Goal: Information Seeking & Learning: Find specific fact

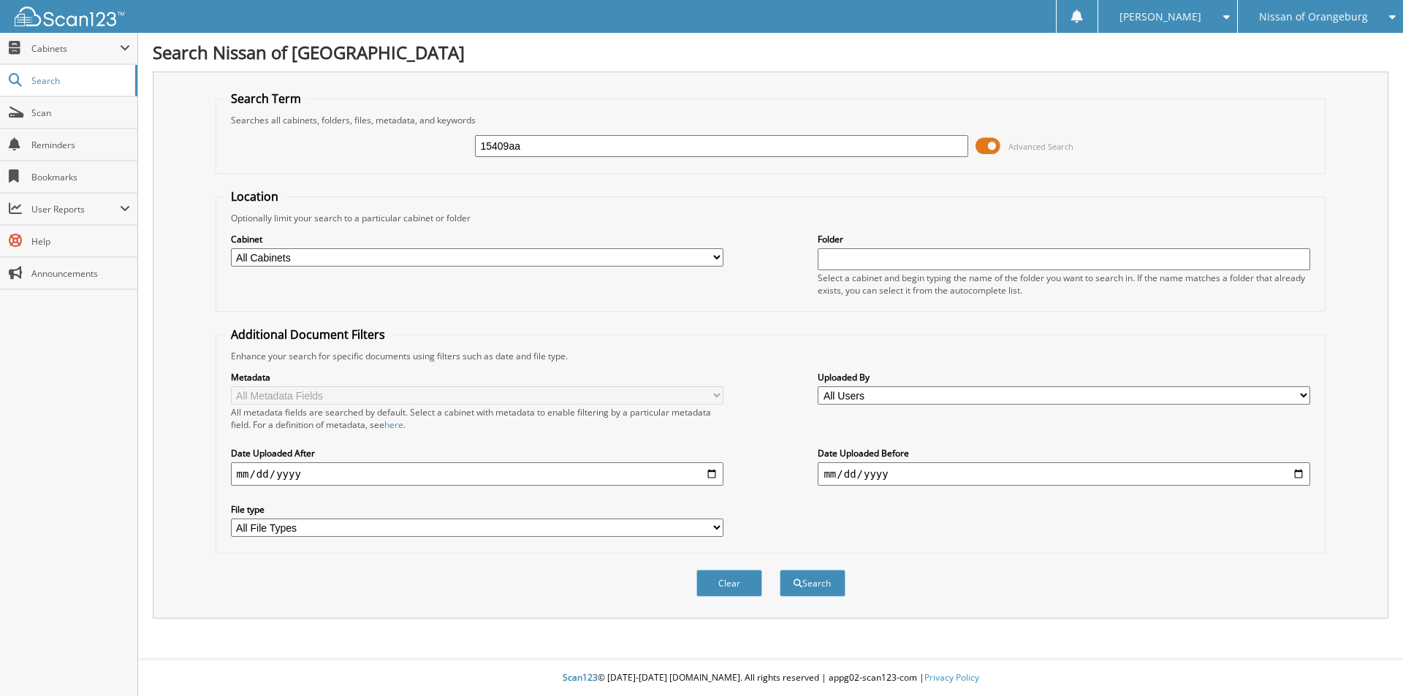
type input "15409aa"
click at [780, 570] on button "Search" at bounding box center [813, 583] width 66 height 27
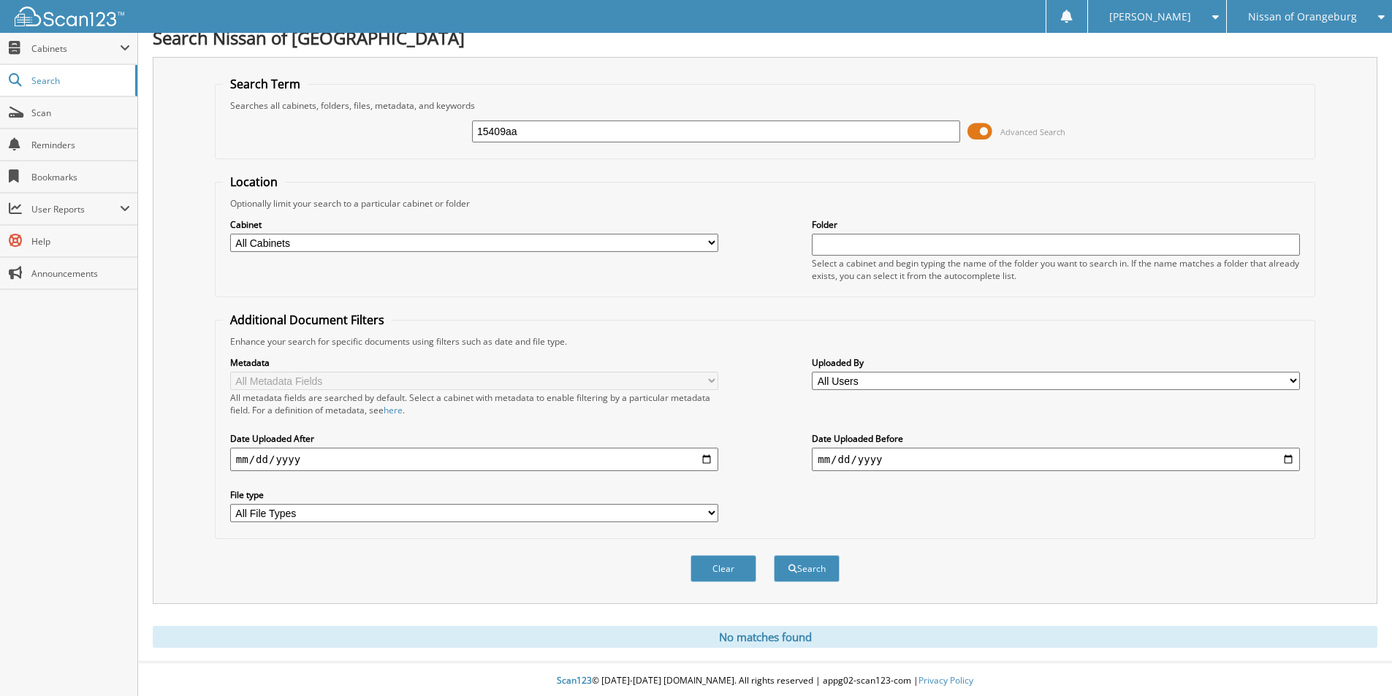
scroll to position [18, 0]
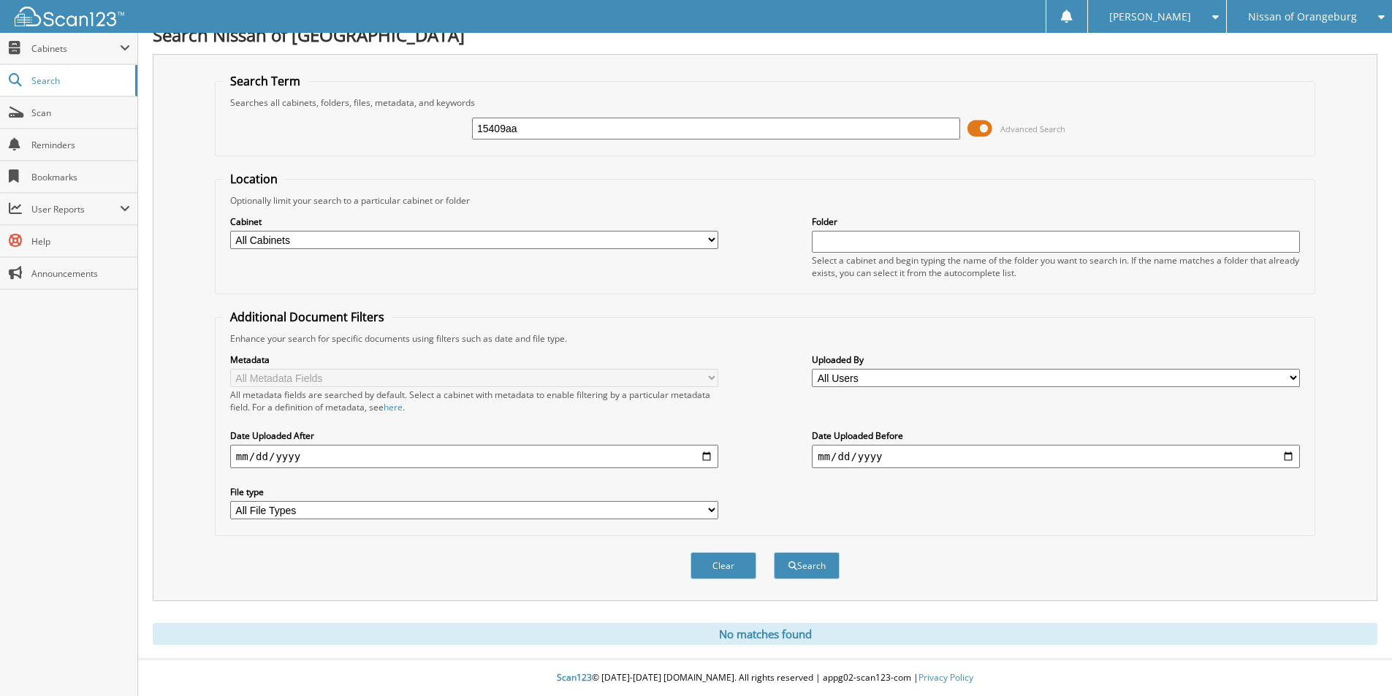
click at [590, 123] on input "15409aa" at bounding box center [716, 129] width 488 height 22
type input "15495a"
click at [774, 552] on button "Search" at bounding box center [807, 565] width 66 height 27
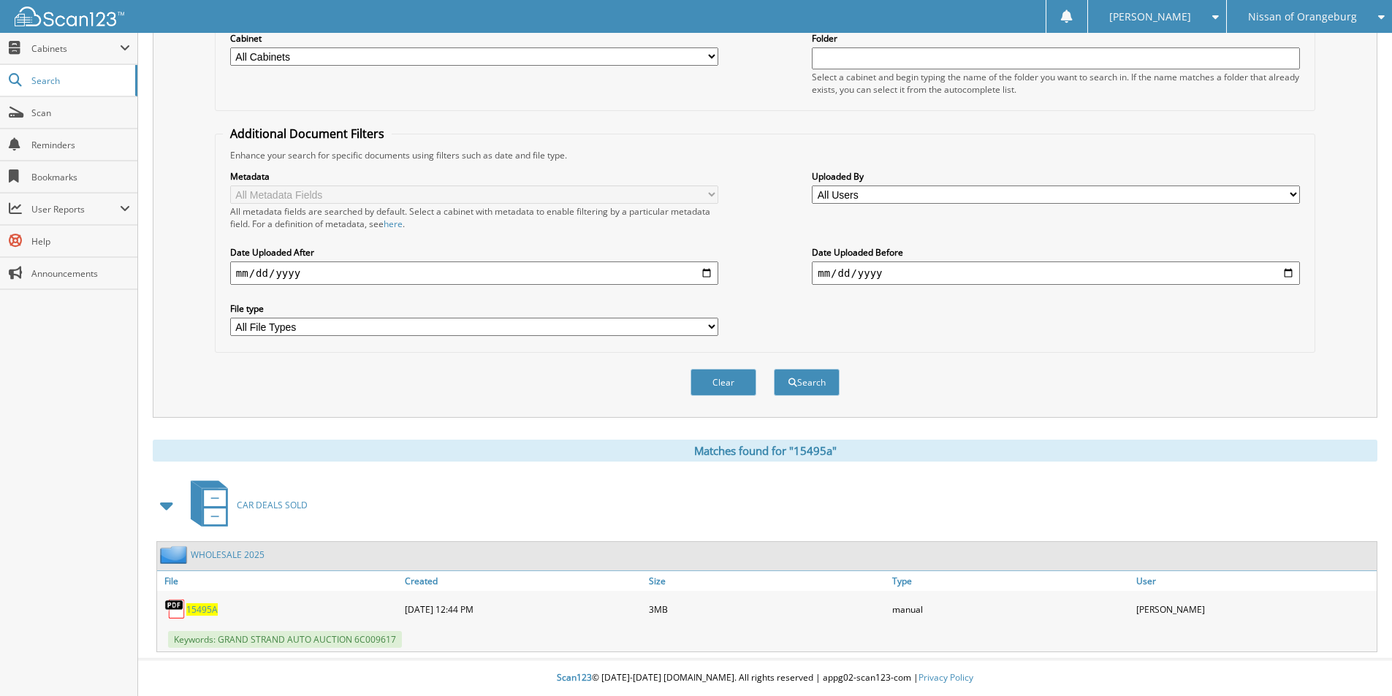
scroll to position [202, 0]
click at [204, 608] on span "15495A" at bounding box center [201, 610] width 31 height 12
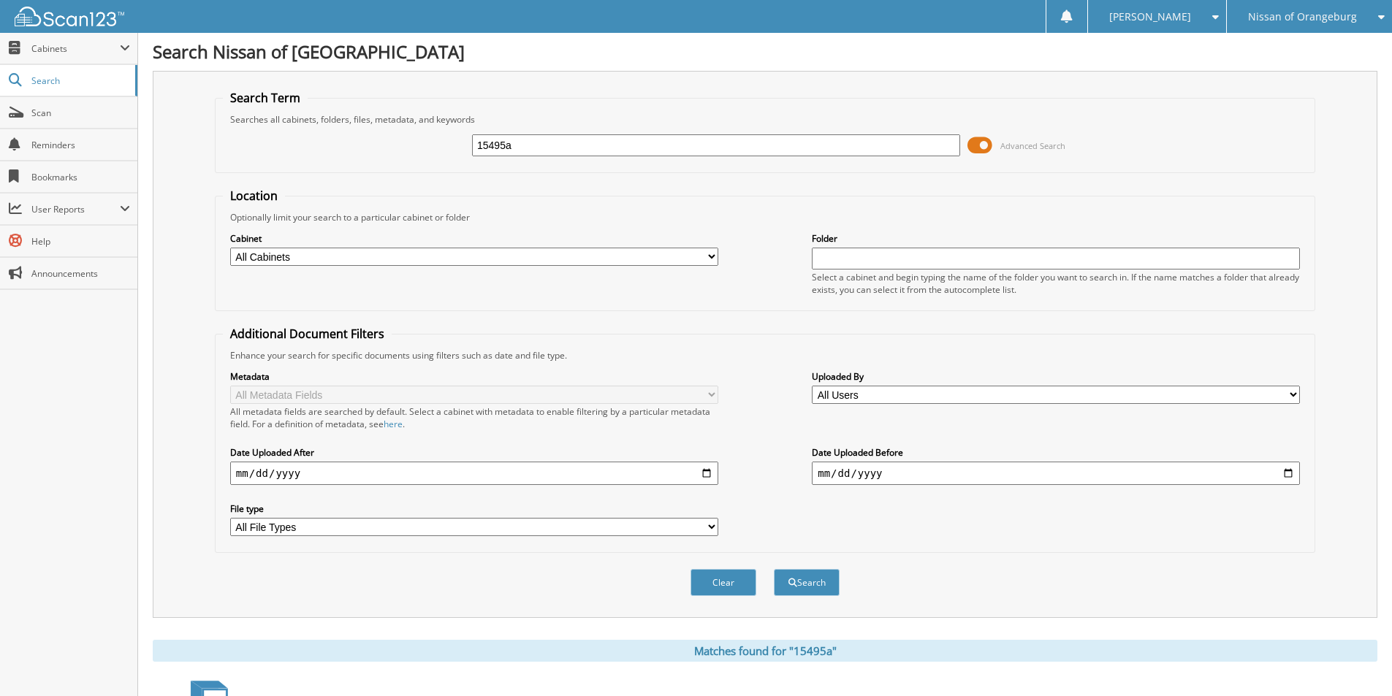
scroll to position [0, 0]
click at [614, 142] on input "15495a" at bounding box center [716, 146] width 488 height 22
type input "602099a"
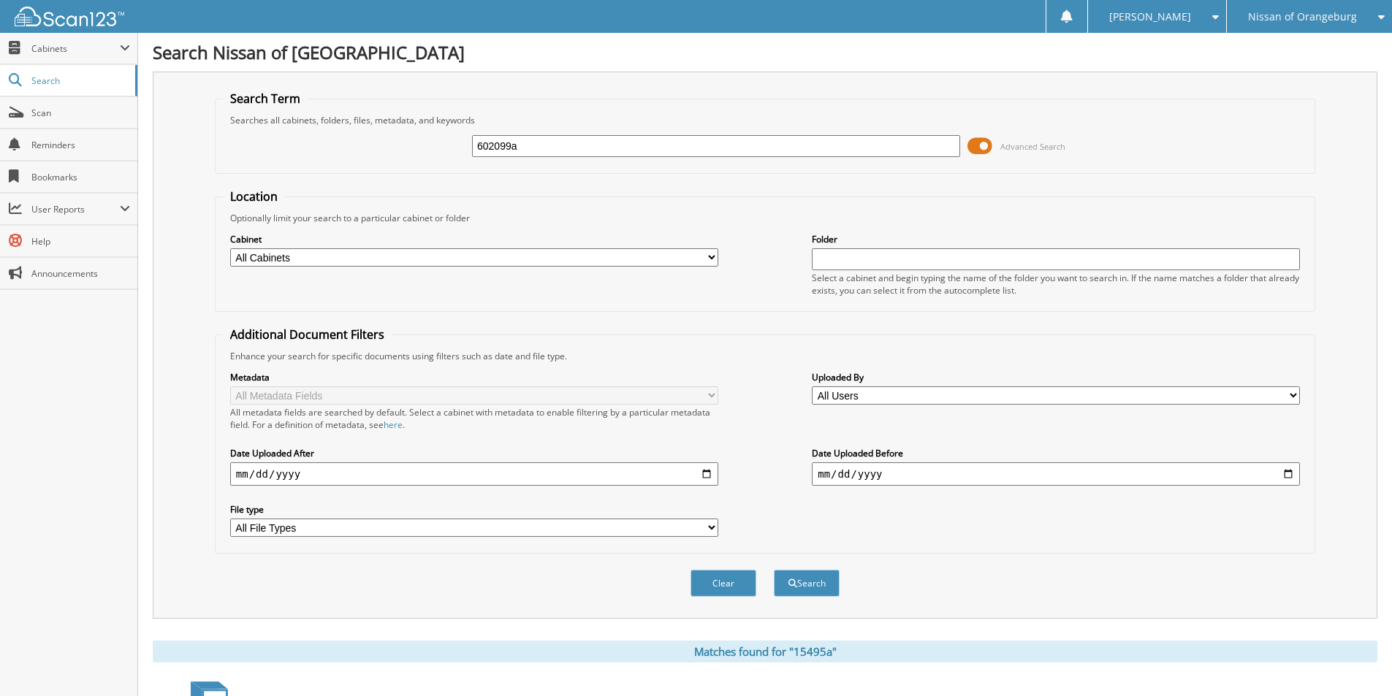
click at [774, 570] on button "Search" at bounding box center [807, 583] width 66 height 27
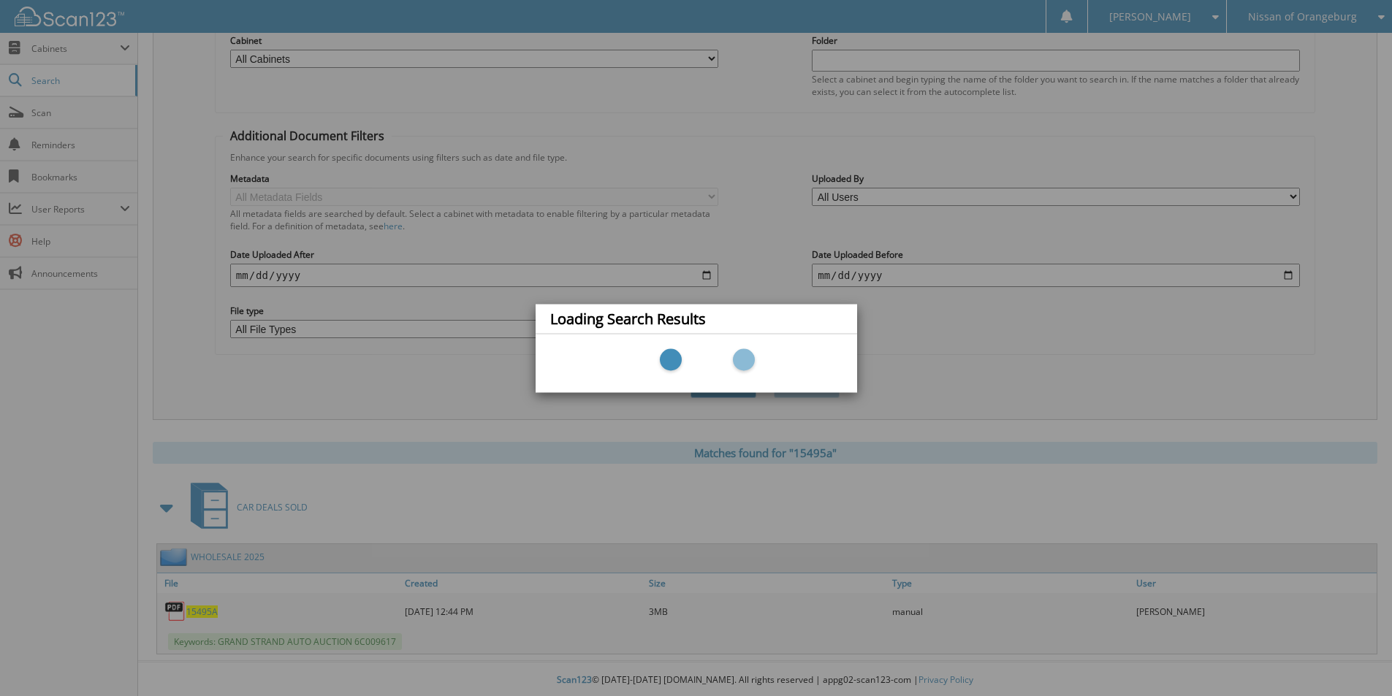
scroll to position [202, 0]
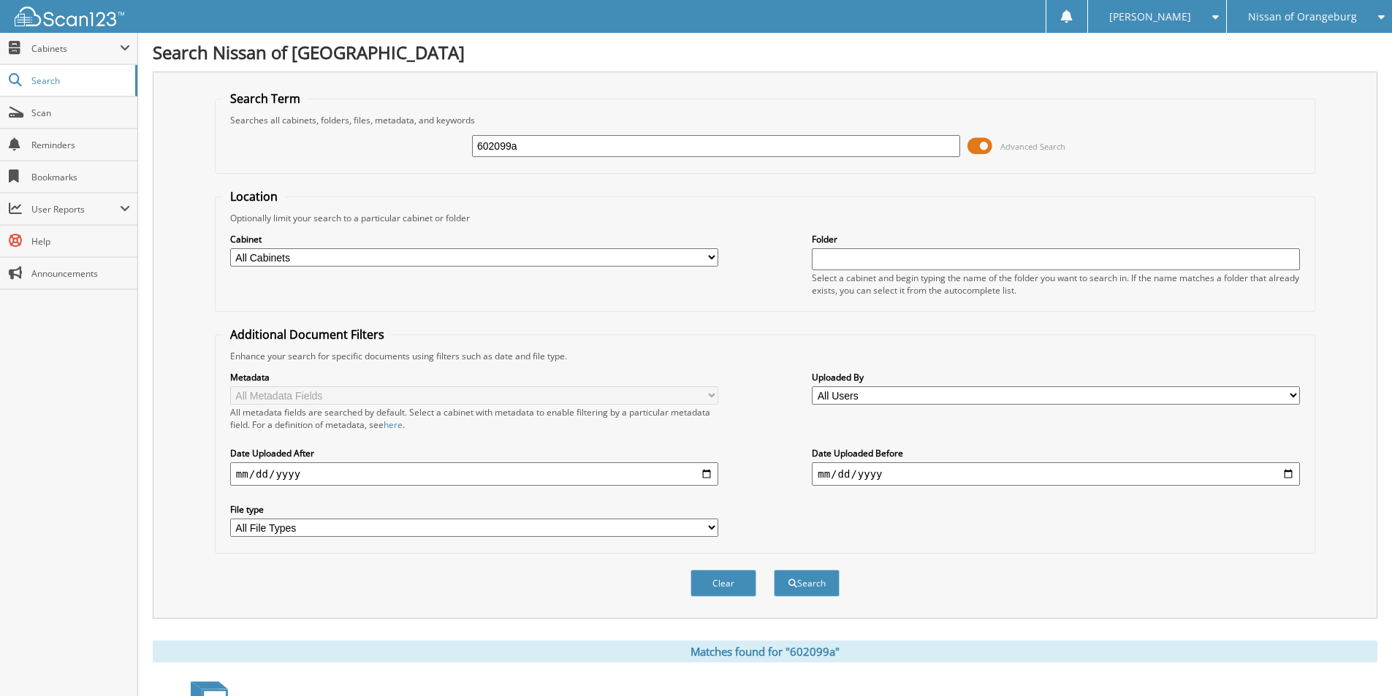
click at [614, 144] on input "602099a" at bounding box center [716, 146] width 488 height 22
click at [593, 143] on input "602099a" at bounding box center [716, 146] width 488 height 22
type input "602110a"
click at [774, 570] on button "Search" at bounding box center [807, 583] width 66 height 27
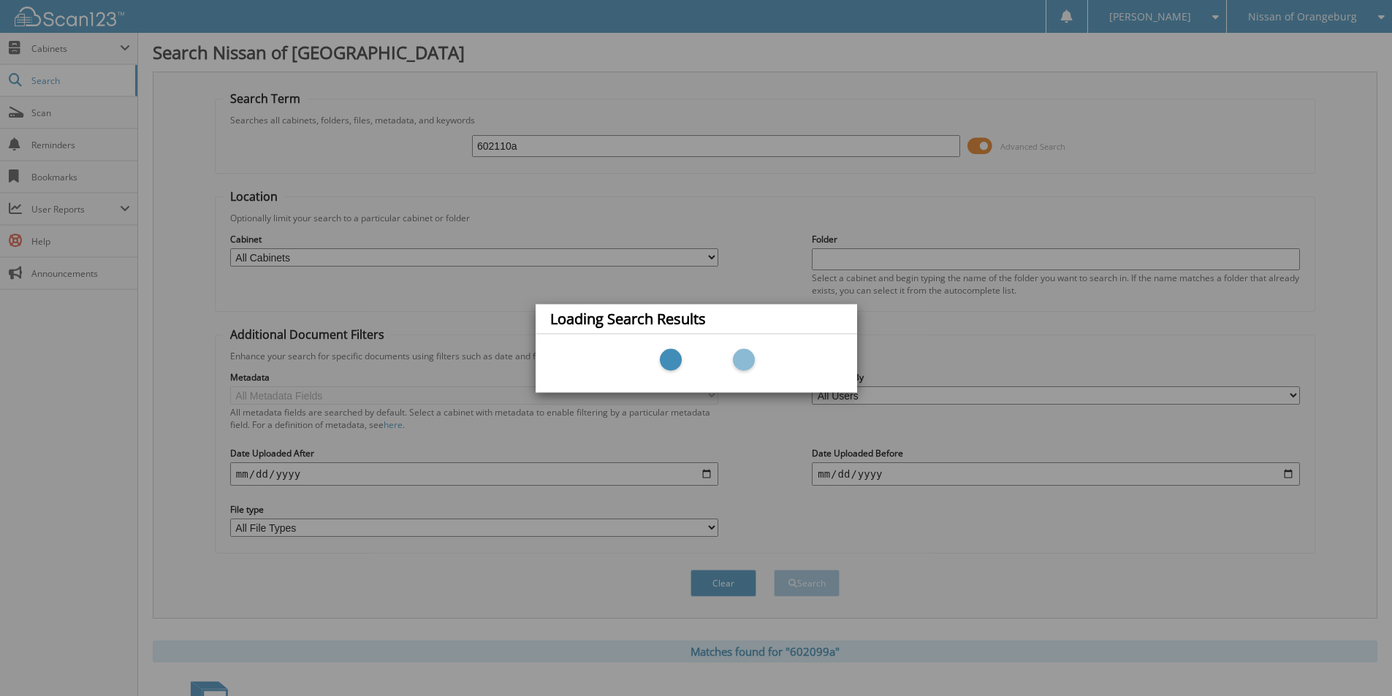
scroll to position [107, 0]
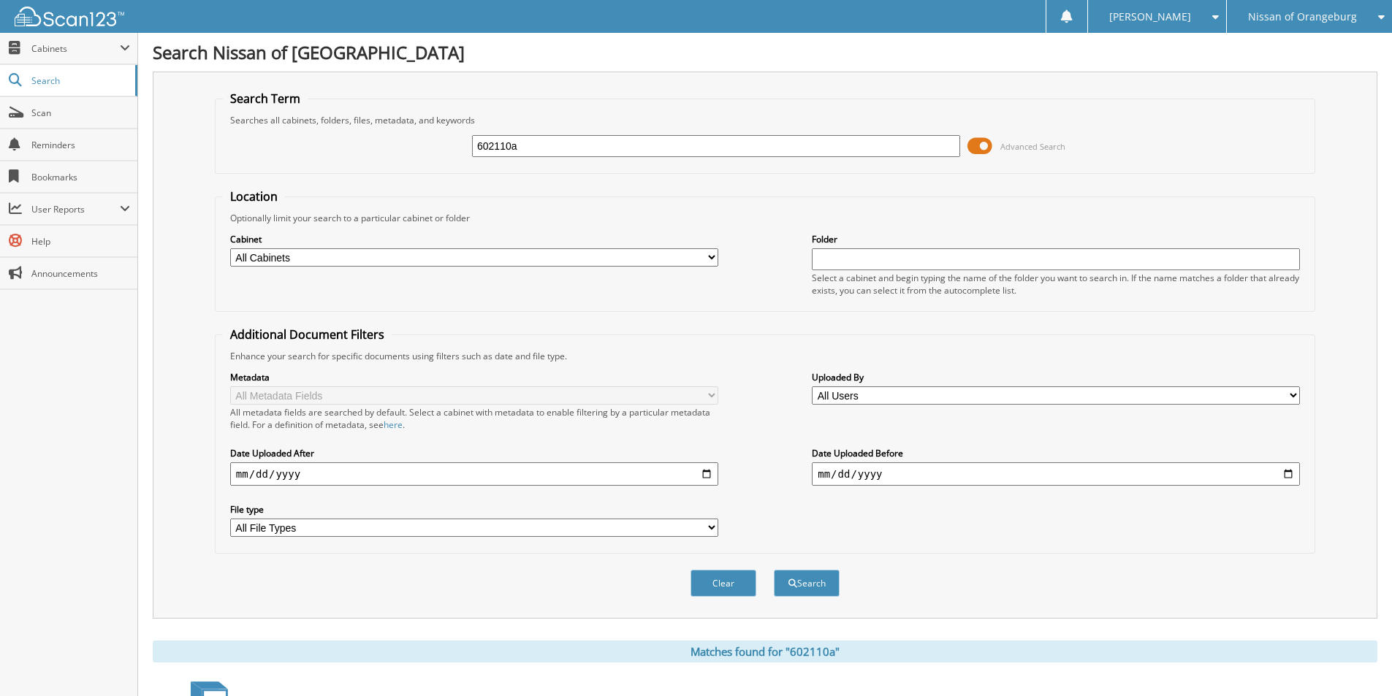
click at [593, 142] on input "602110a" at bounding box center [716, 146] width 488 height 22
type input "15002a"
click at [774, 570] on button "Search" at bounding box center [807, 583] width 66 height 27
click at [559, 148] on input "15002a" at bounding box center [716, 146] width 488 height 22
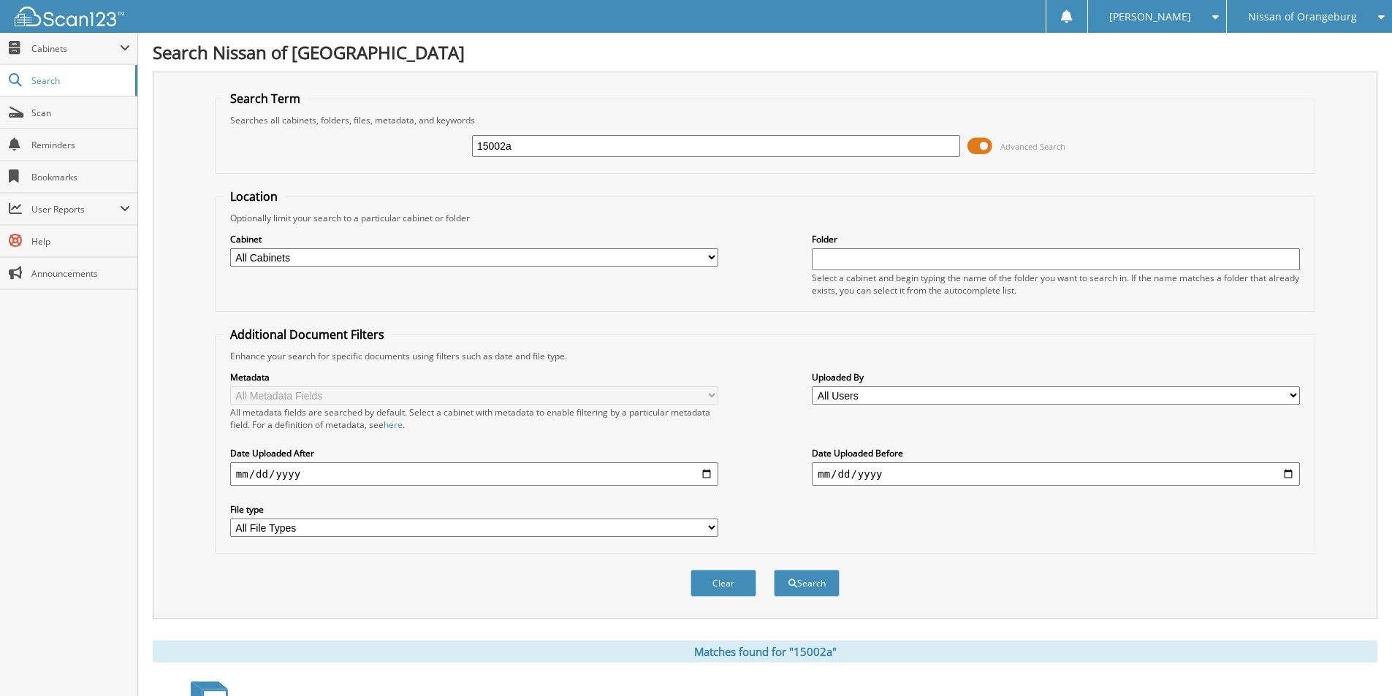
click at [559, 148] on input "15002a" at bounding box center [716, 146] width 488 height 22
type input "15395"
click at [774, 570] on button "Search" at bounding box center [807, 583] width 66 height 27
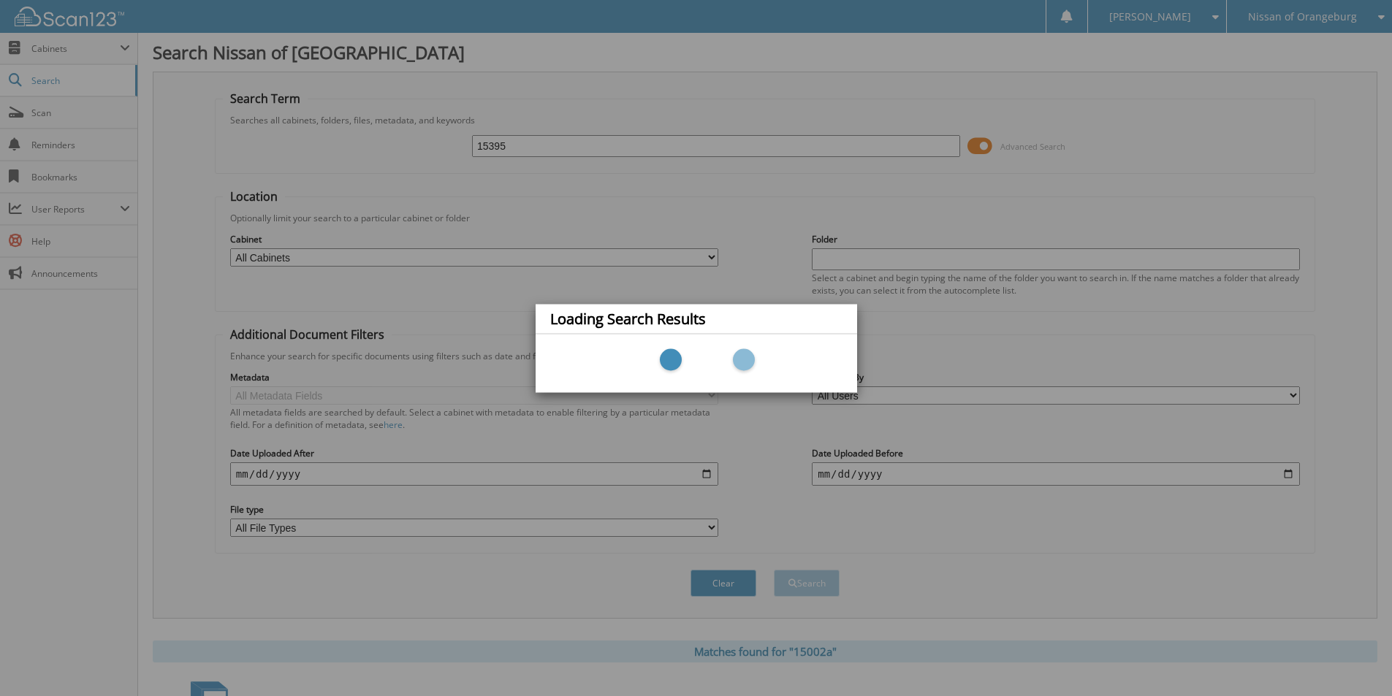
scroll to position [39, 0]
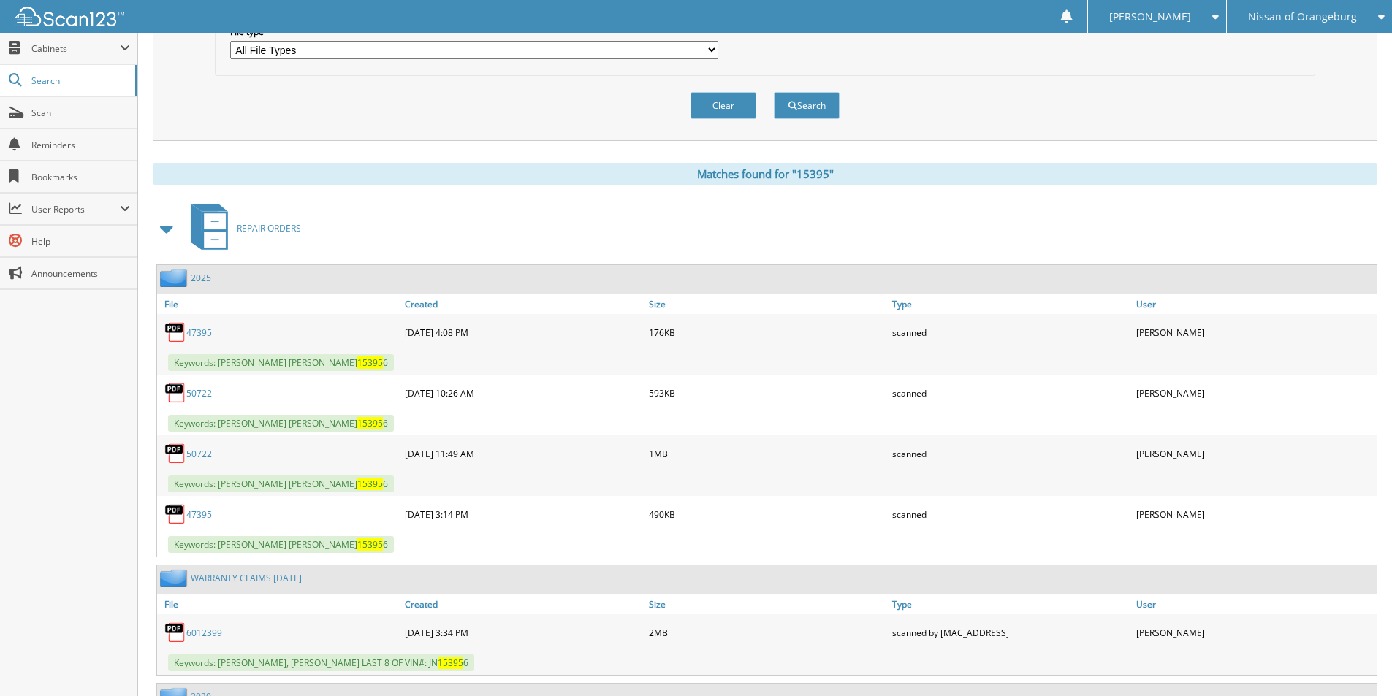
scroll to position [511, 0]
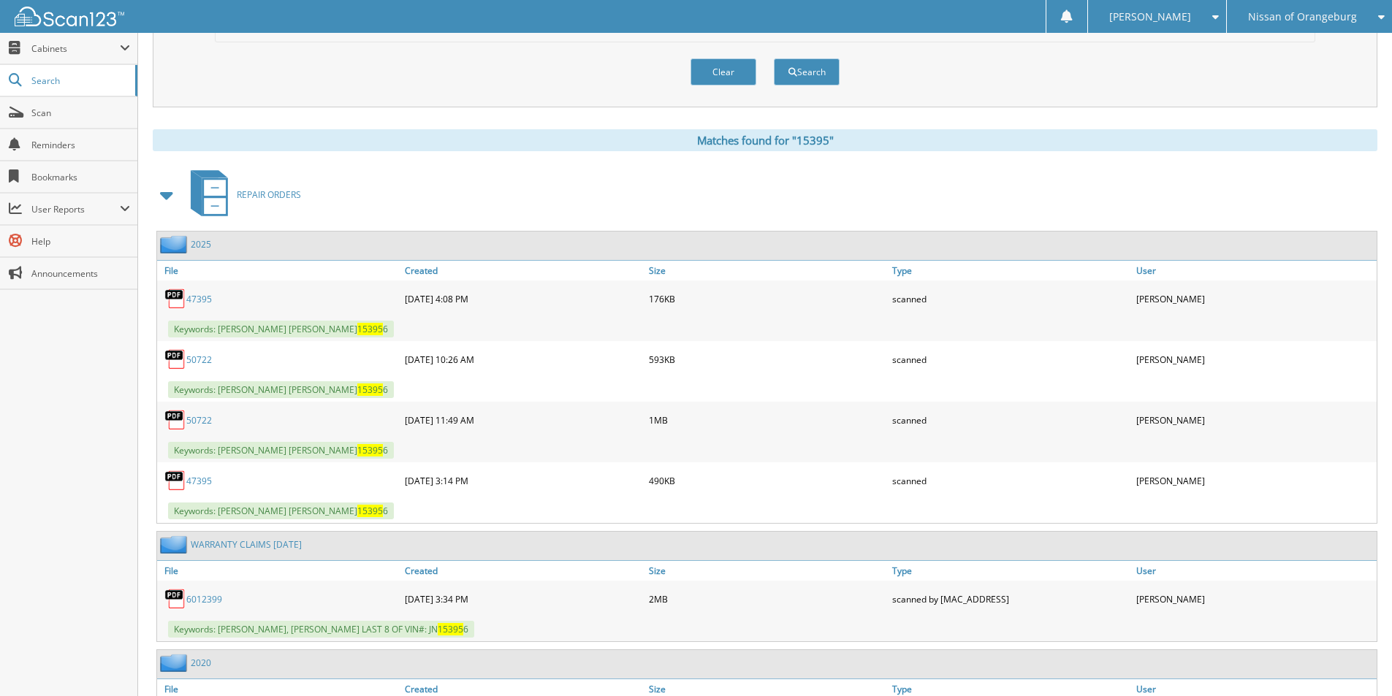
click at [170, 199] on span at bounding box center [167, 195] width 20 height 26
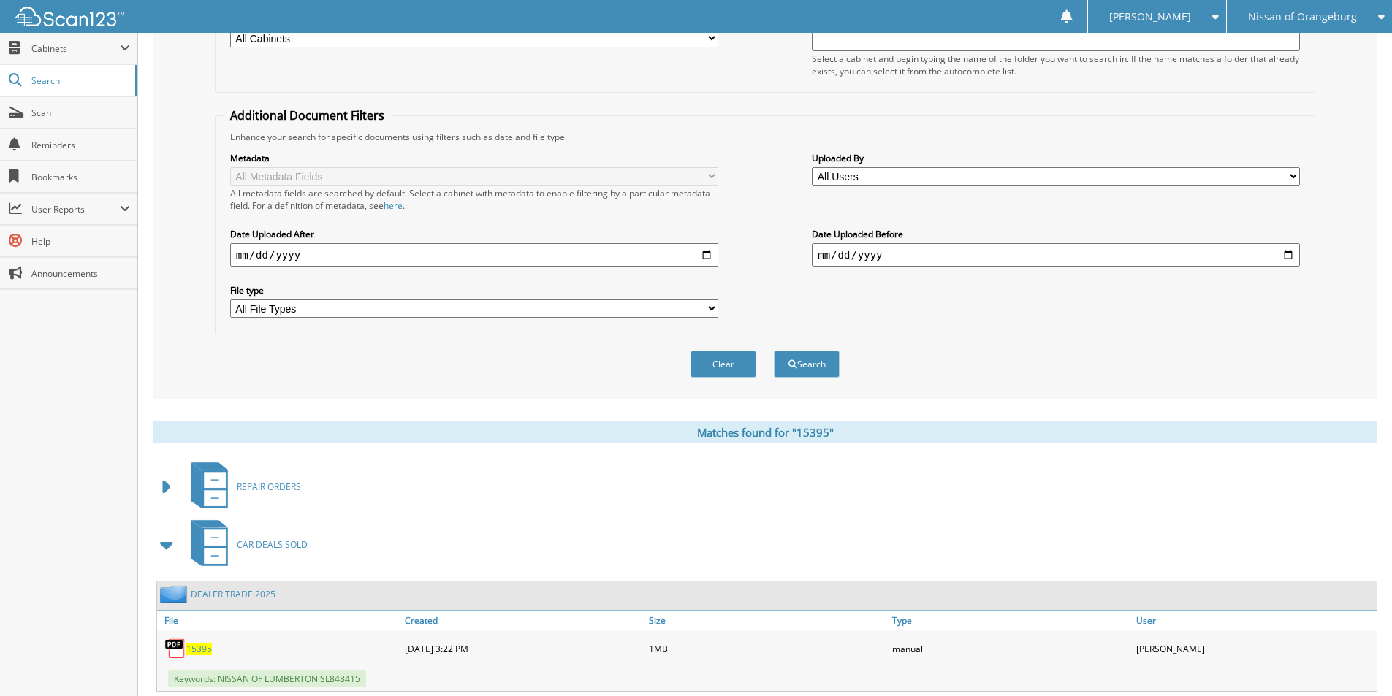
scroll to position [0, 0]
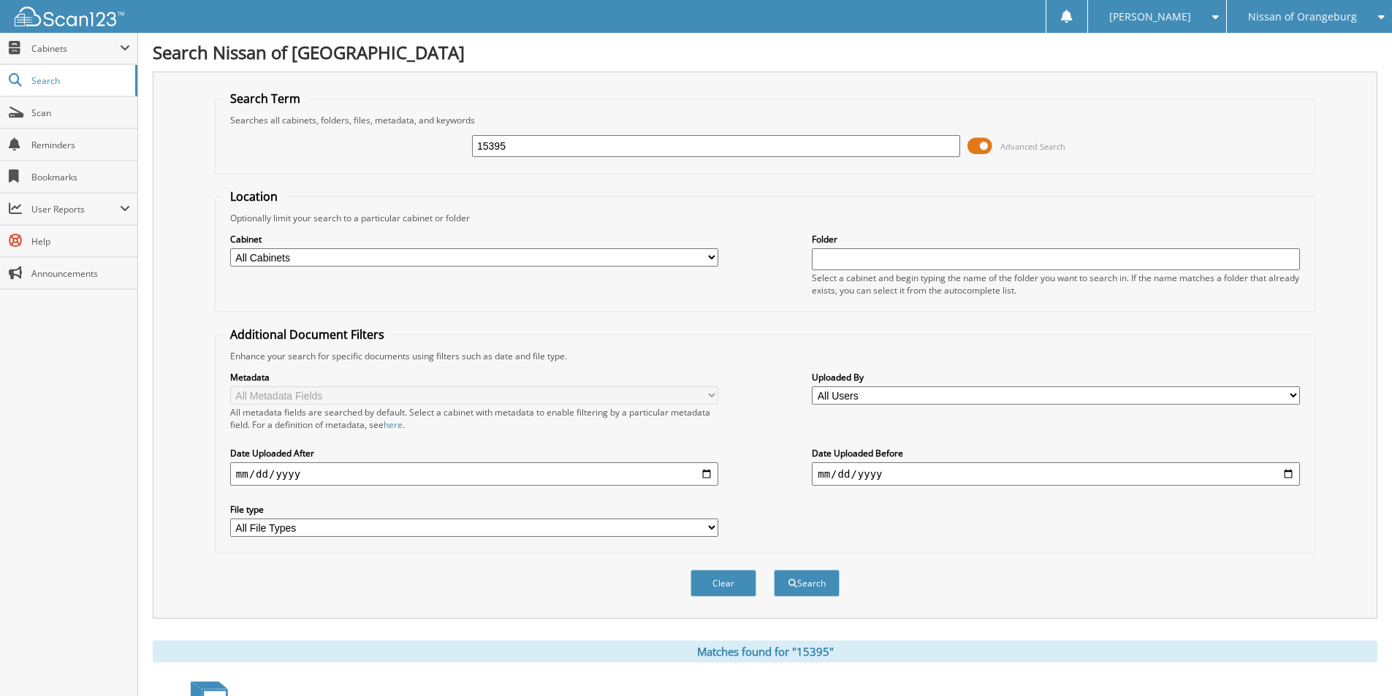
click at [720, 157] on div "15395" at bounding box center [716, 146] width 488 height 25
click at [721, 153] on input "15395" at bounding box center [716, 146] width 488 height 22
type input "602121"
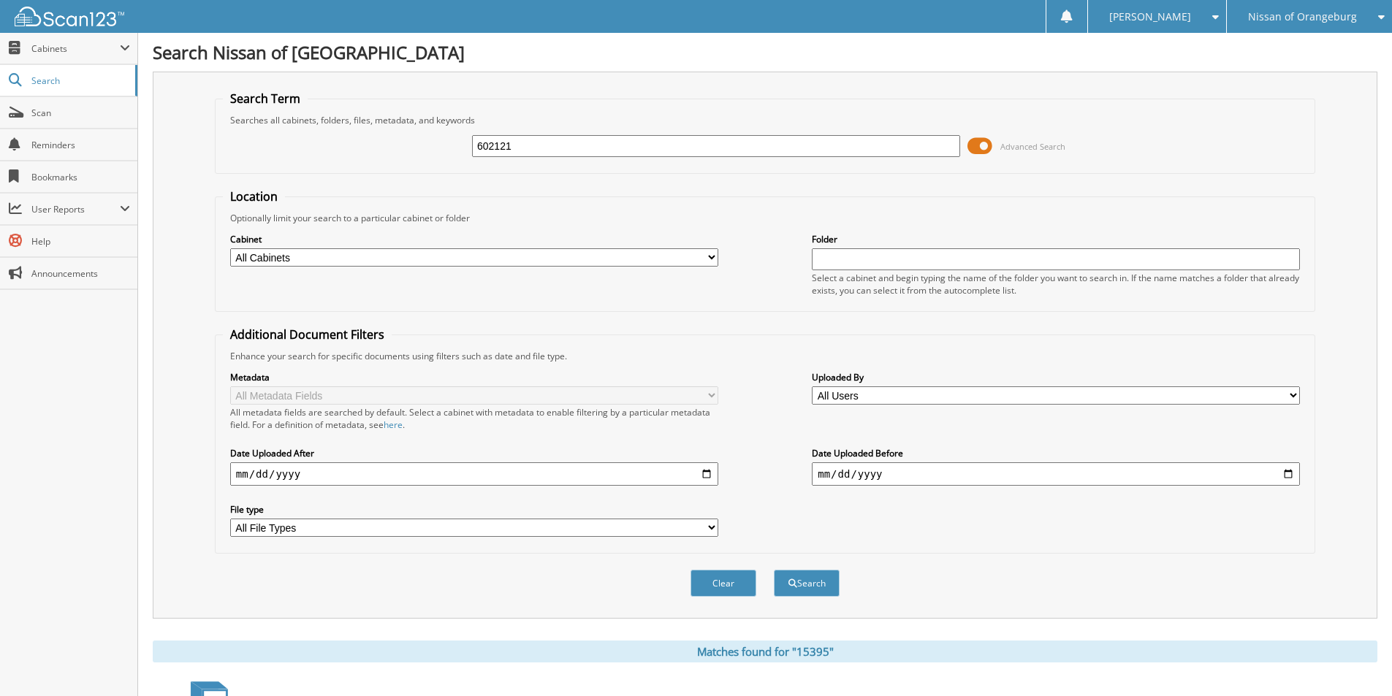
click at [774, 570] on button "Search" at bounding box center [807, 583] width 66 height 27
click at [648, 147] on input "602121" at bounding box center [716, 146] width 488 height 22
click at [665, 147] on input "602121" at bounding box center [716, 146] width 488 height 22
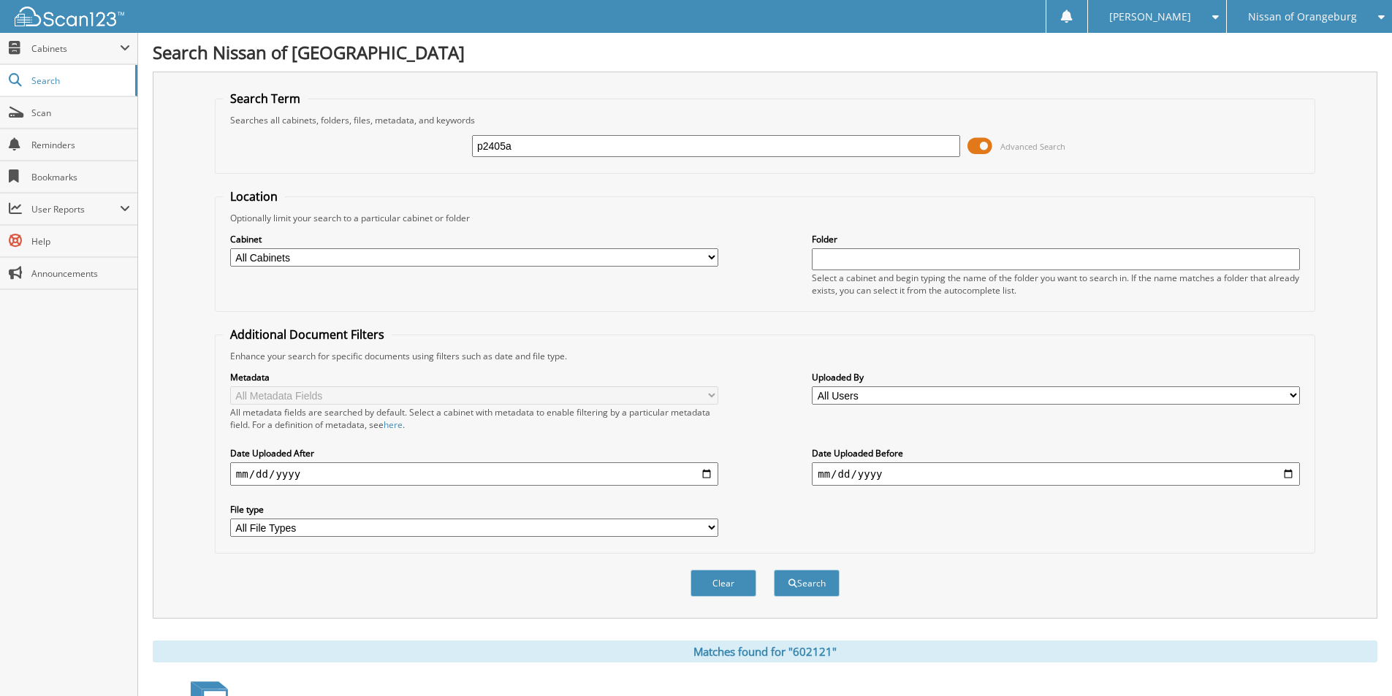
type input "p2405a"
click at [774, 570] on button "Search" at bounding box center [807, 583] width 66 height 27
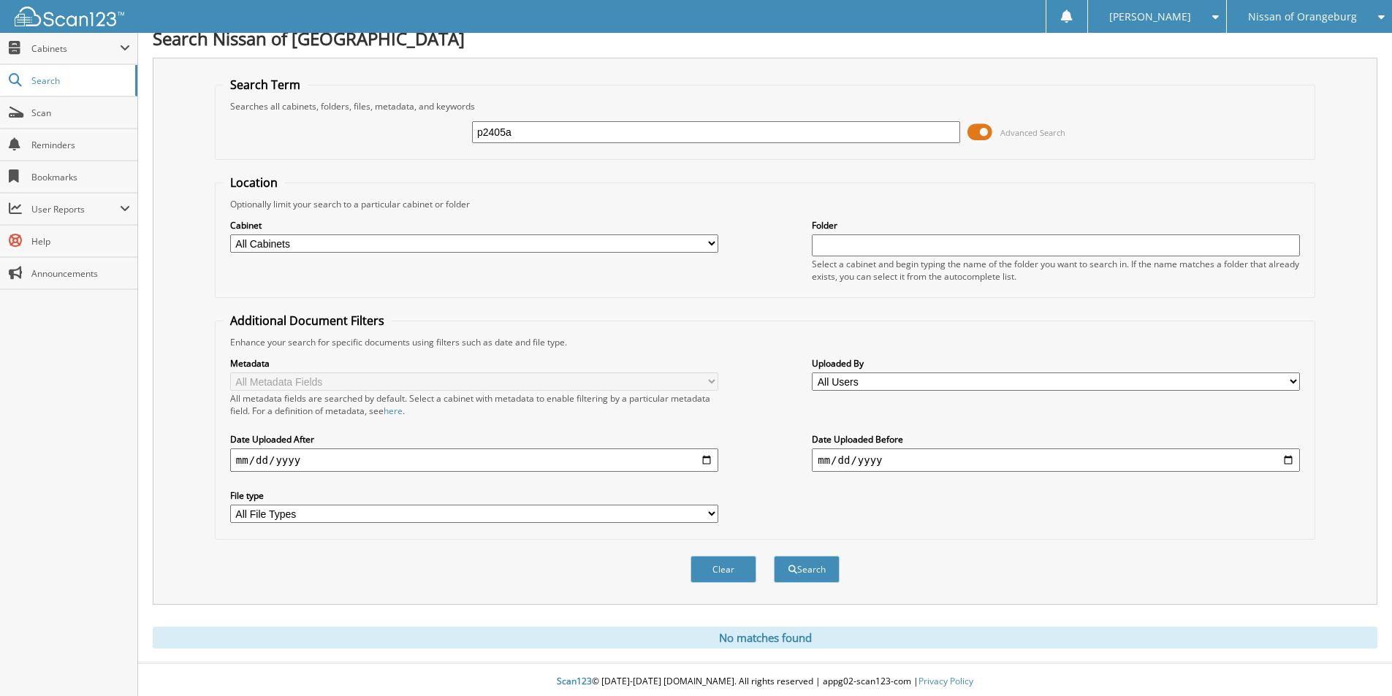
scroll to position [18, 0]
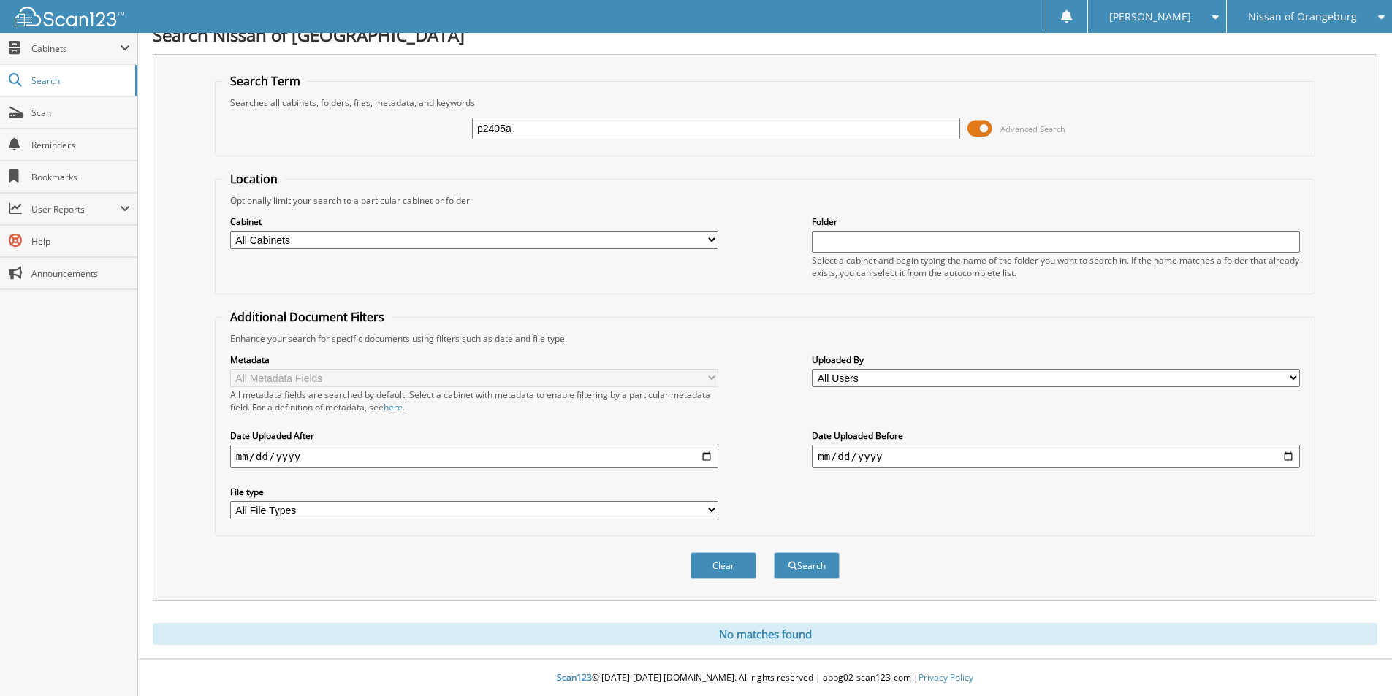
click at [1288, 6] on div "Nissan of Orangeburg" at bounding box center [1309, 16] width 151 height 33
click at [1308, 79] on link "SUMTER CHRYSLER DODGE JEEP RAM" at bounding box center [1309, 77] width 165 height 39
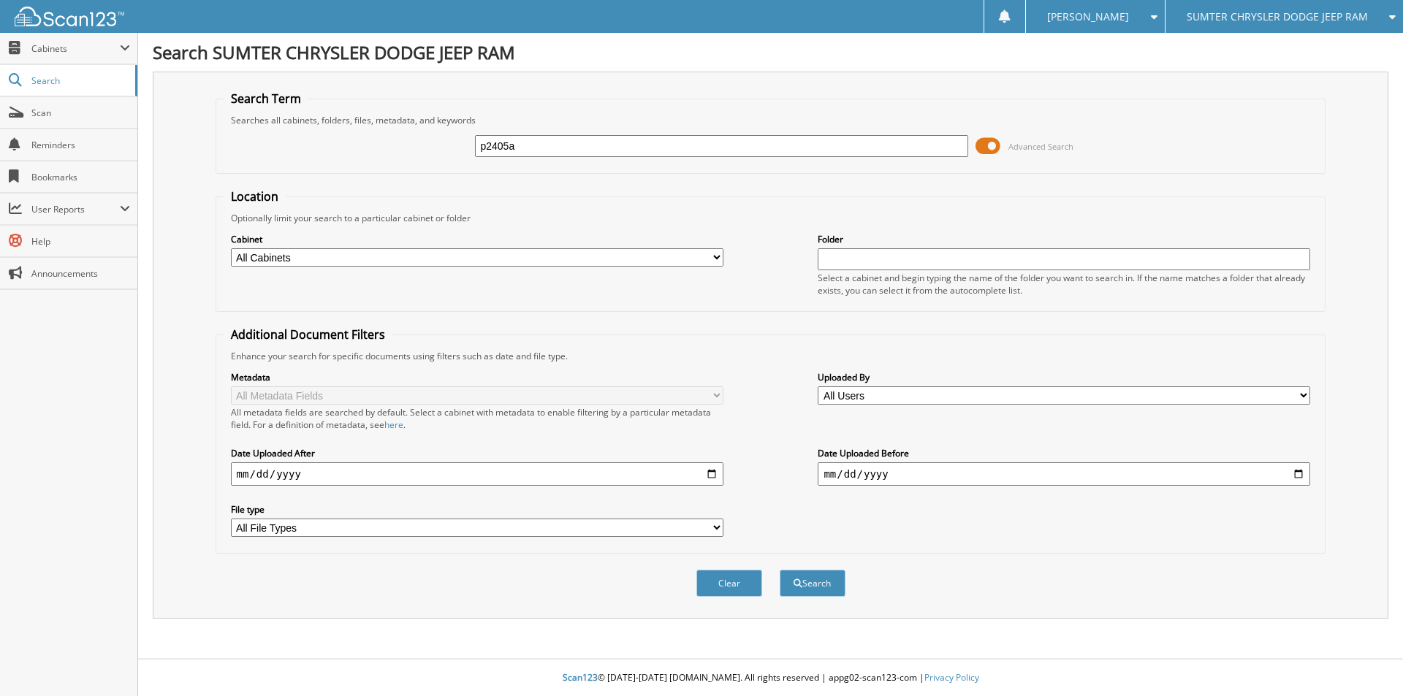
type input "p2405a"
click at [780, 570] on button "Search" at bounding box center [813, 583] width 66 height 27
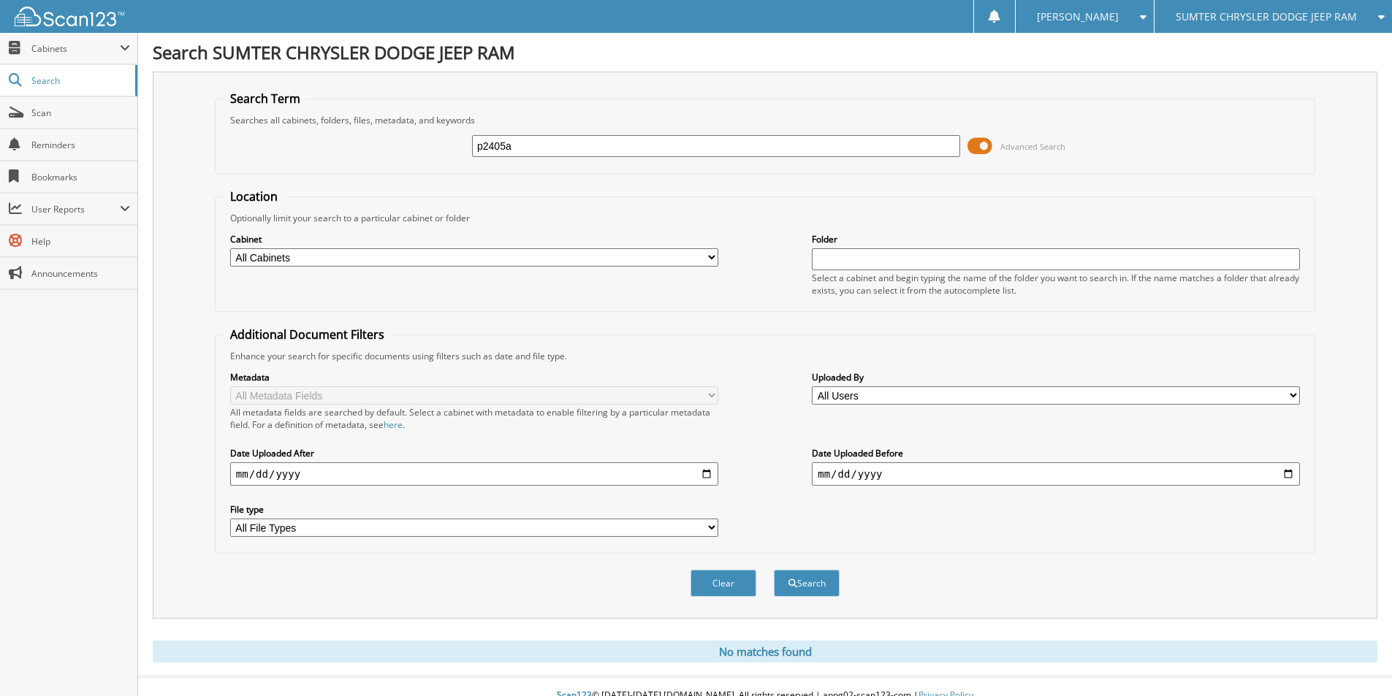
click at [724, 151] on input "p2405a" at bounding box center [716, 146] width 488 height 22
type input "p2405"
click at [774, 570] on button "Search" at bounding box center [807, 583] width 66 height 27
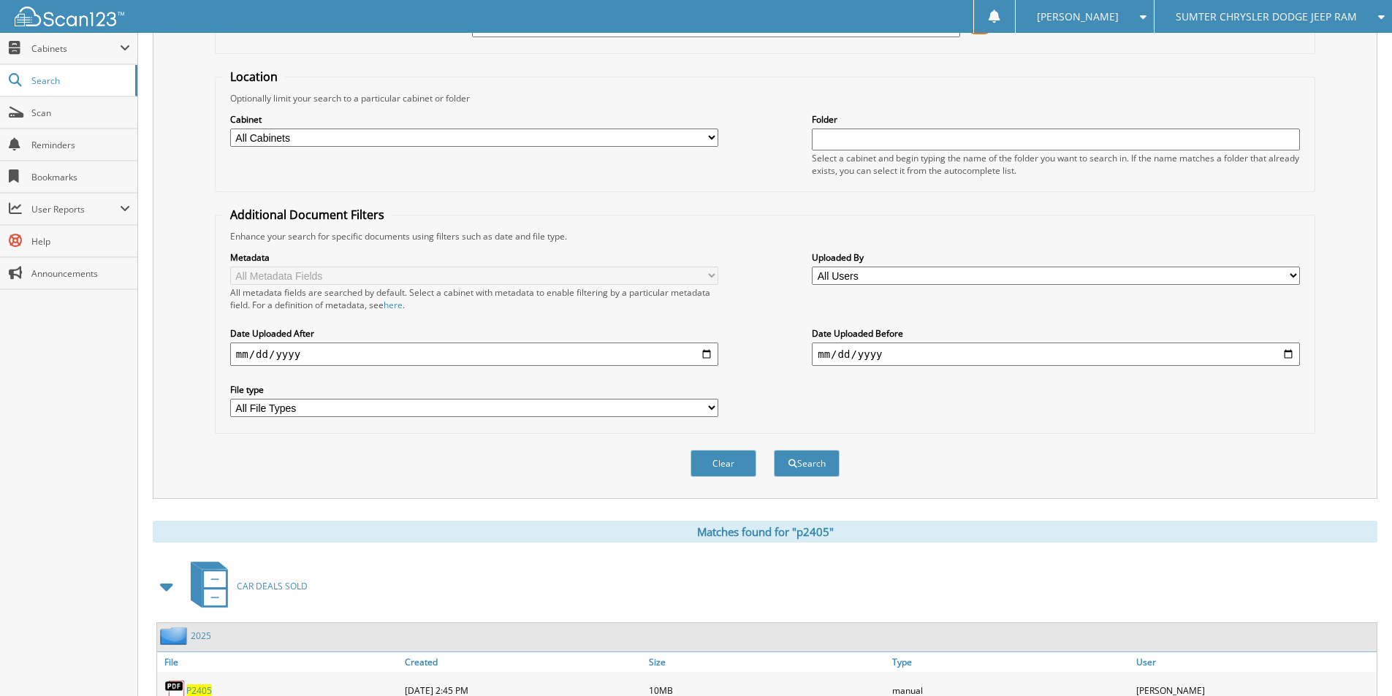
scroll to position [202, 0]
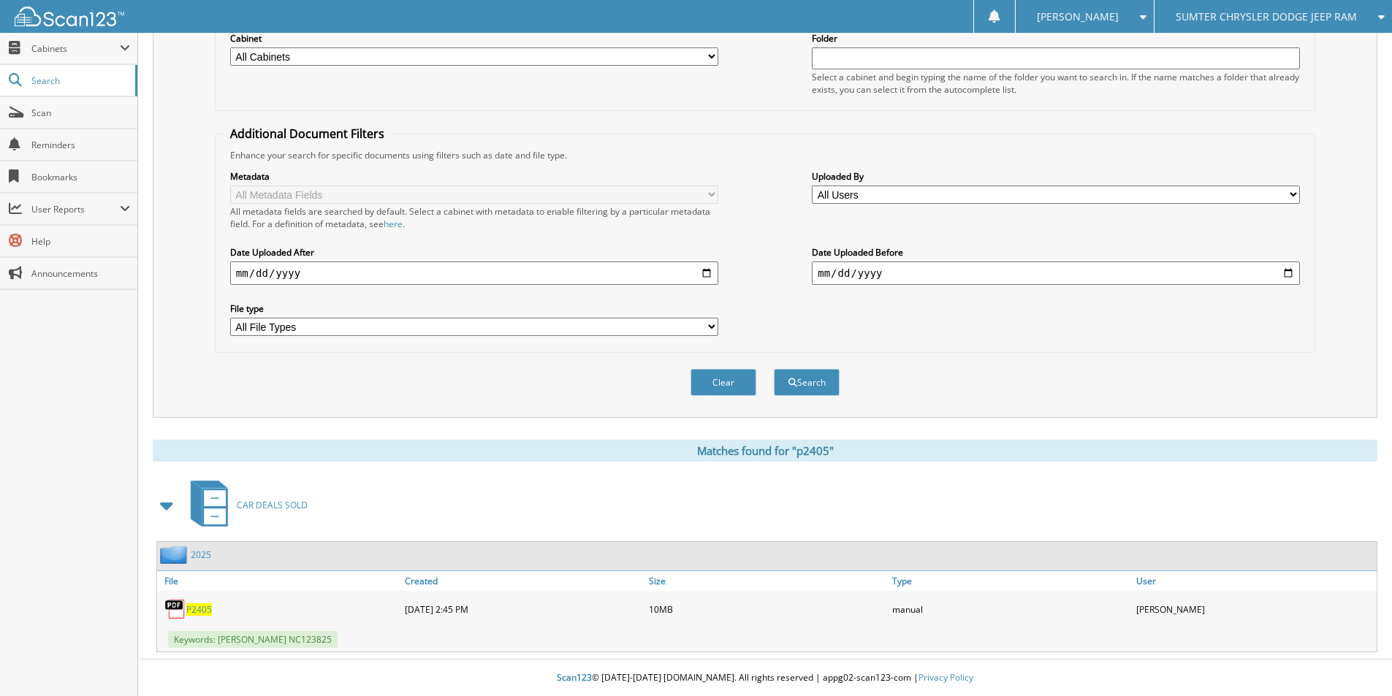
click at [205, 610] on span "P2405" at bounding box center [199, 610] width 26 height 12
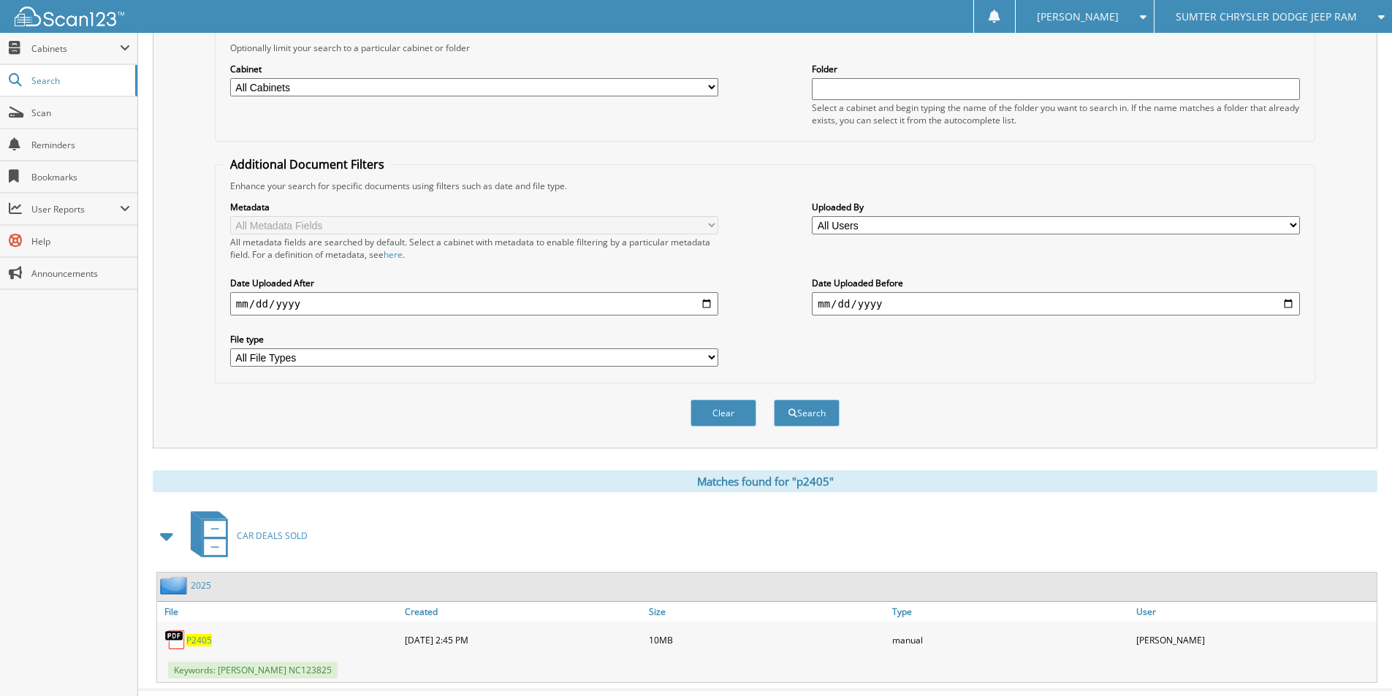
scroll to position [0, 0]
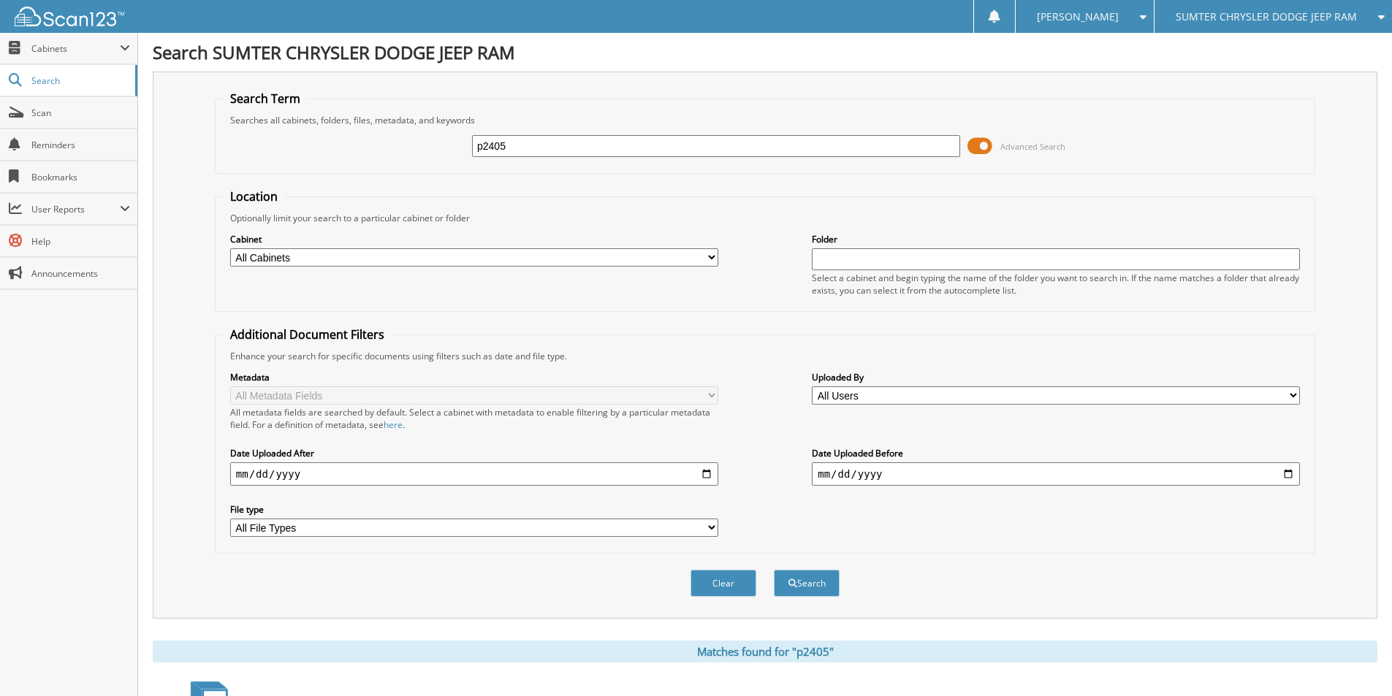
click at [666, 145] on input "p2405" at bounding box center [716, 146] width 488 height 22
type input "p2409a"
click at [774, 570] on button "Search" at bounding box center [807, 583] width 66 height 27
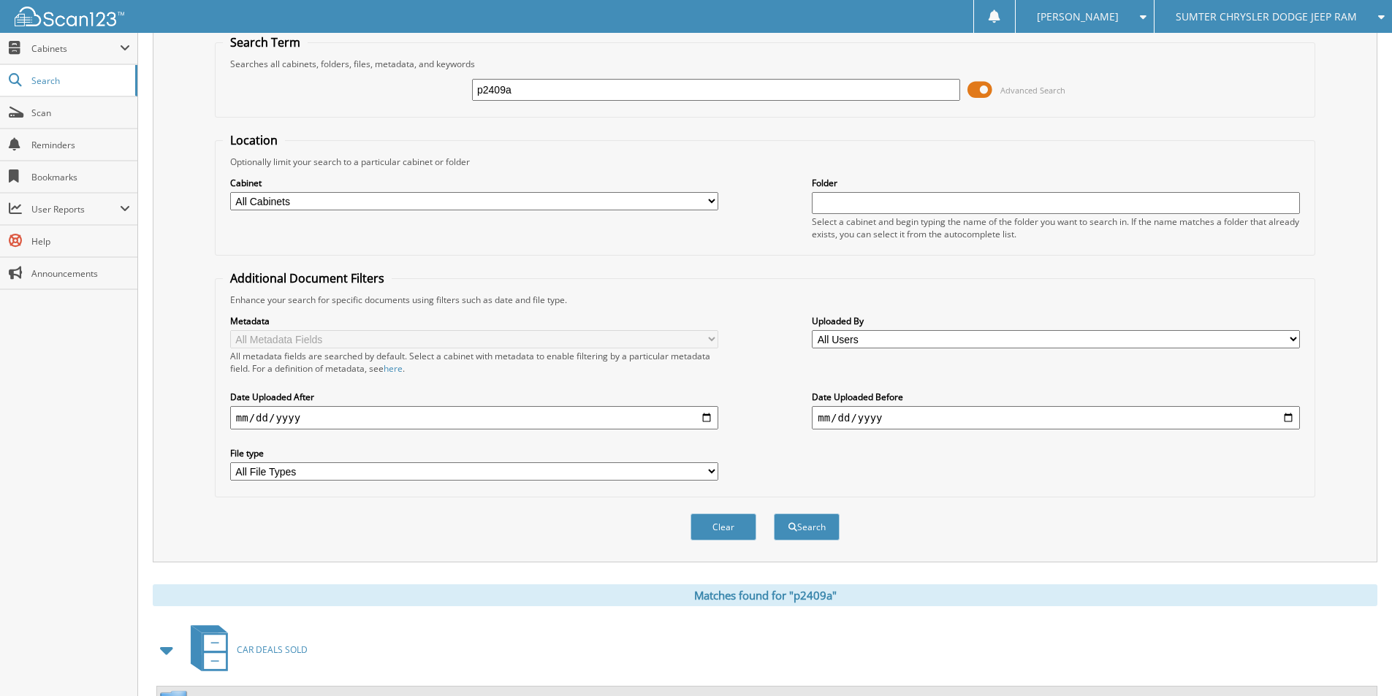
scroll to position [56, 0]
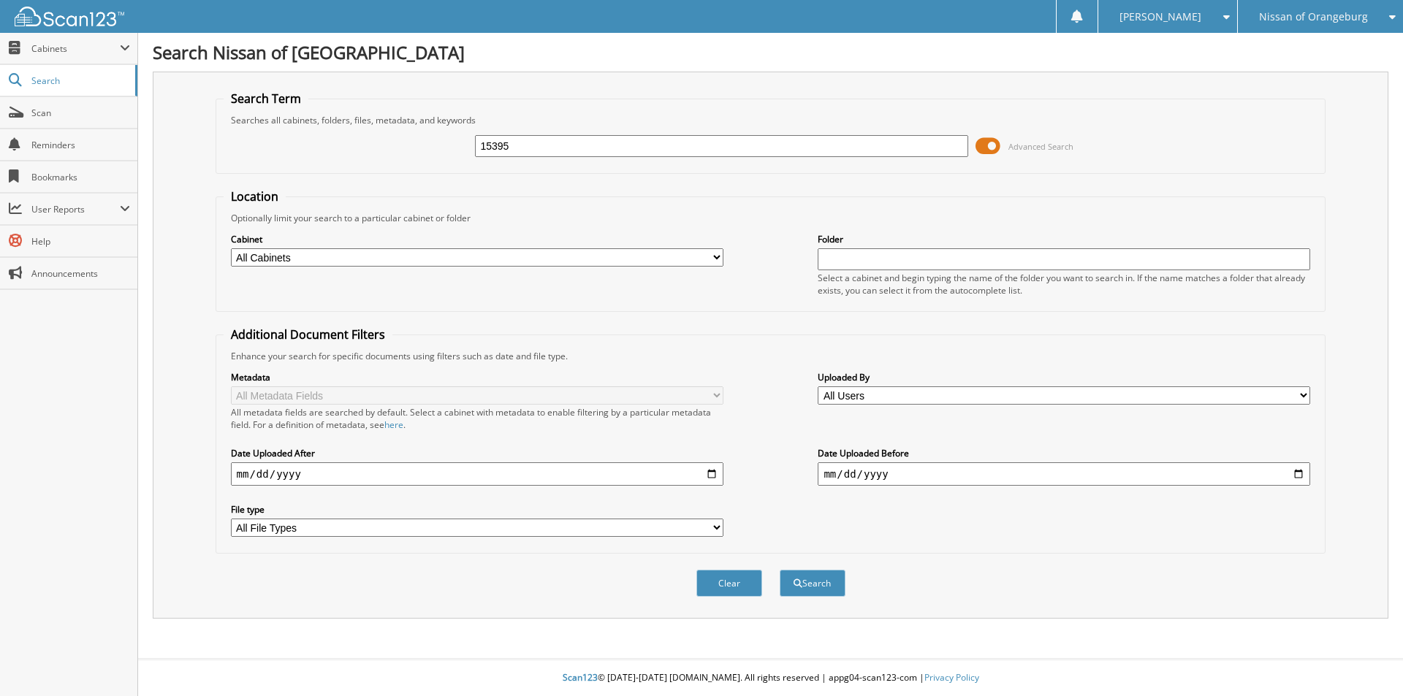
type input "15395"
click at [780, 570] on button "Search" at bounding box center [813, 583] width 66 height 27
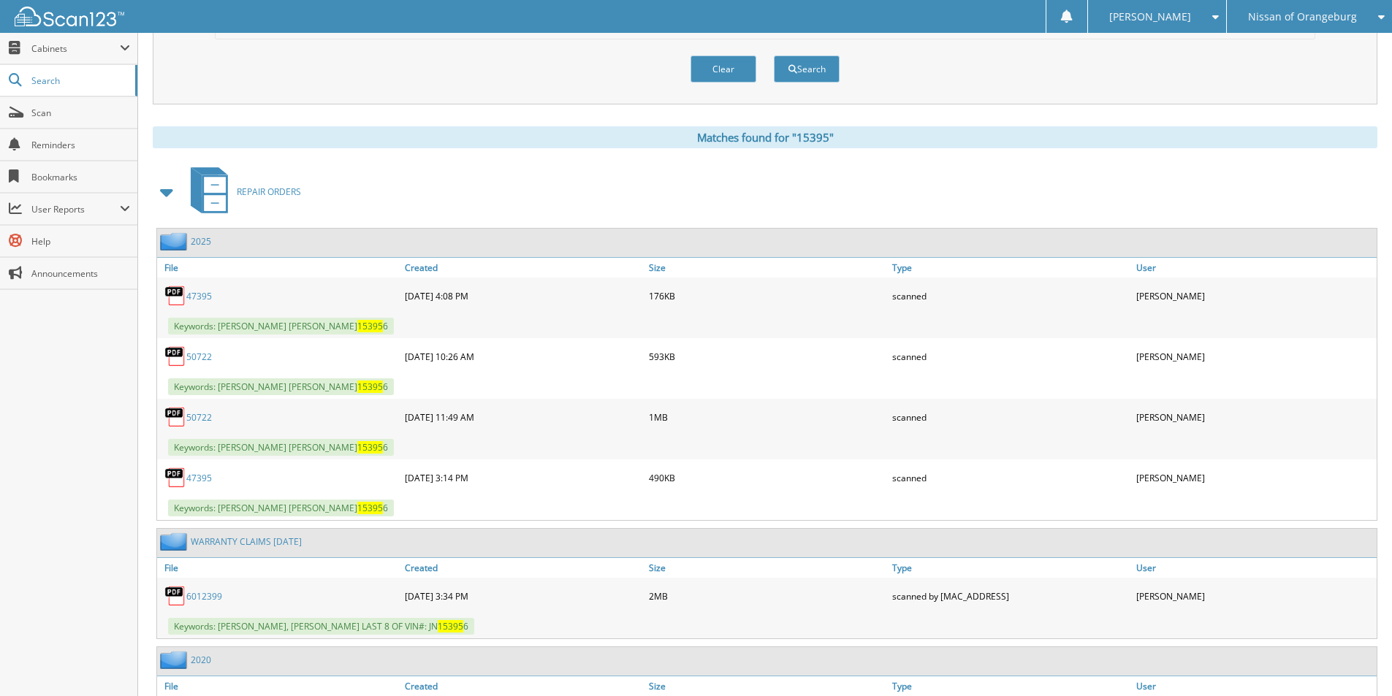
scroll to position [511, 0]
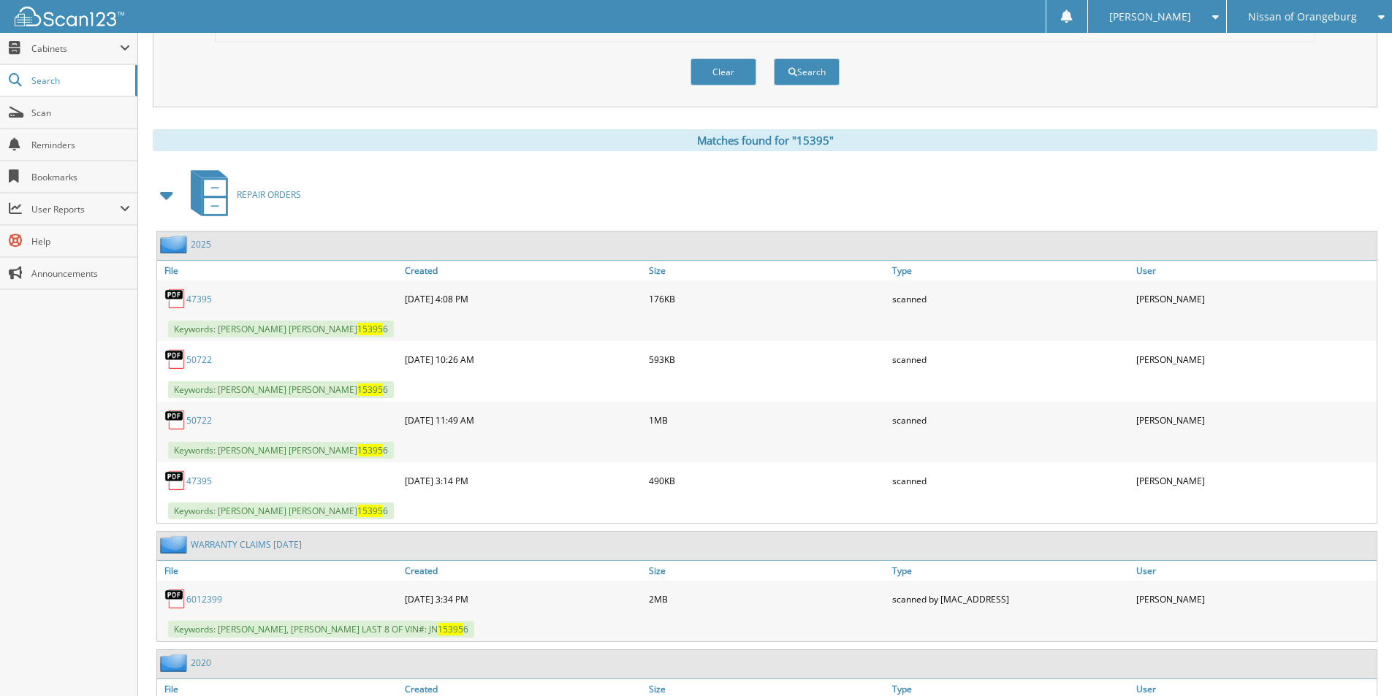
click at [168, 198] on span at bounding box center [167, 195] width 20 height 26
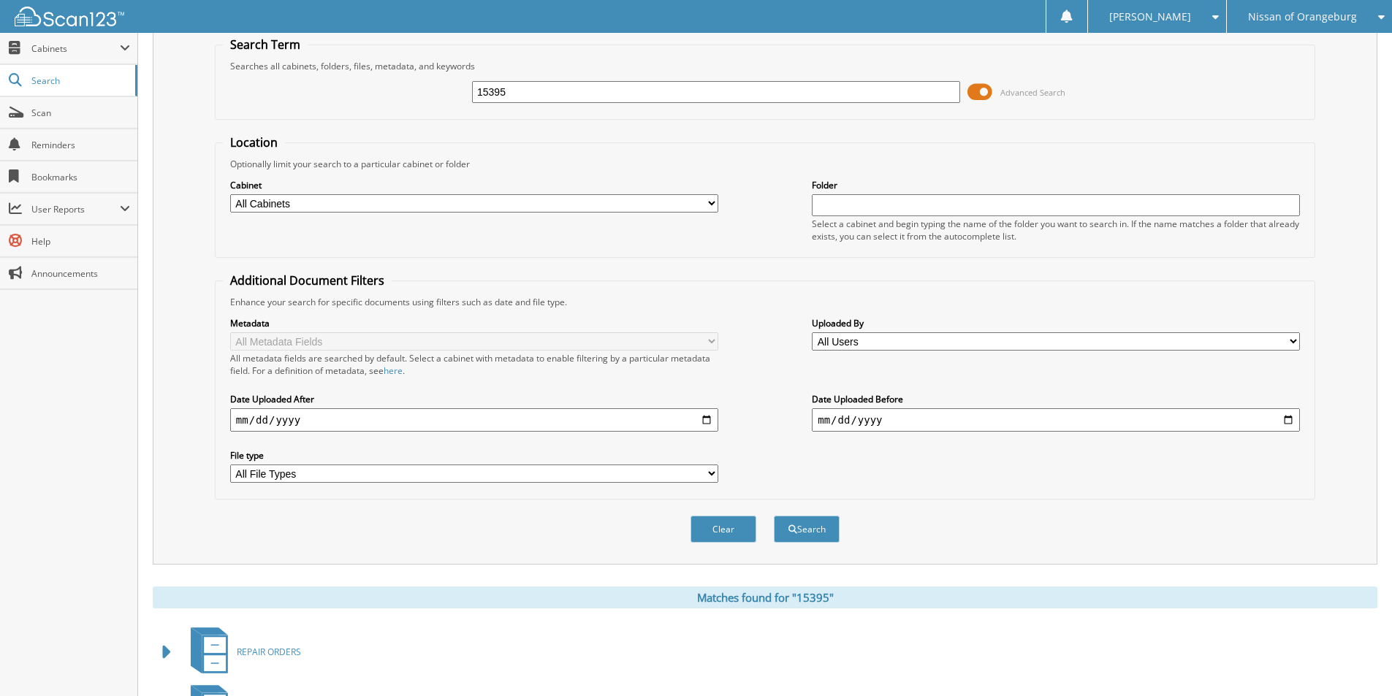
scroll to position [0, 0]
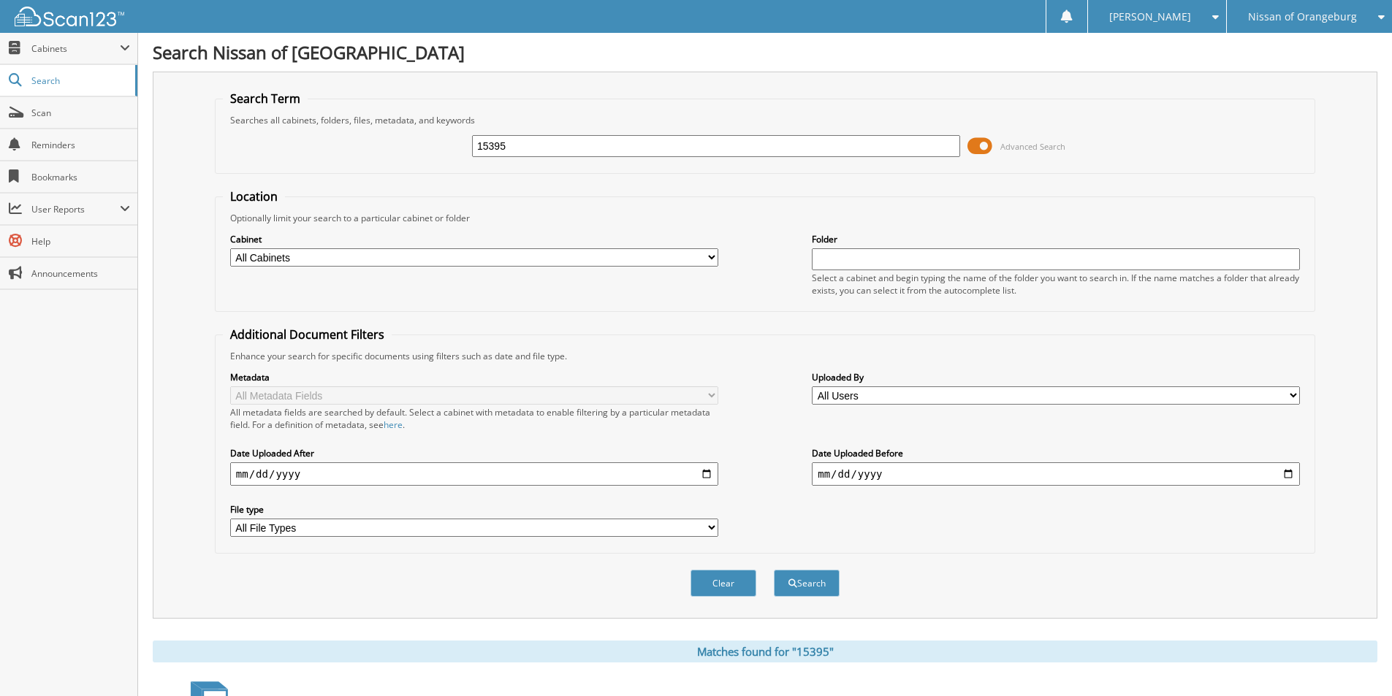
click at [634, 152] on input "15395" at bounding box center [716, 146] width 488 height 22
type input "602099a"
click at [774, 570] on button "Search" at bounding box center [807, 583] width 66 height 27
click at [539, 141] on input "602099a" at bounding box center [716, 146] width 488 height 22
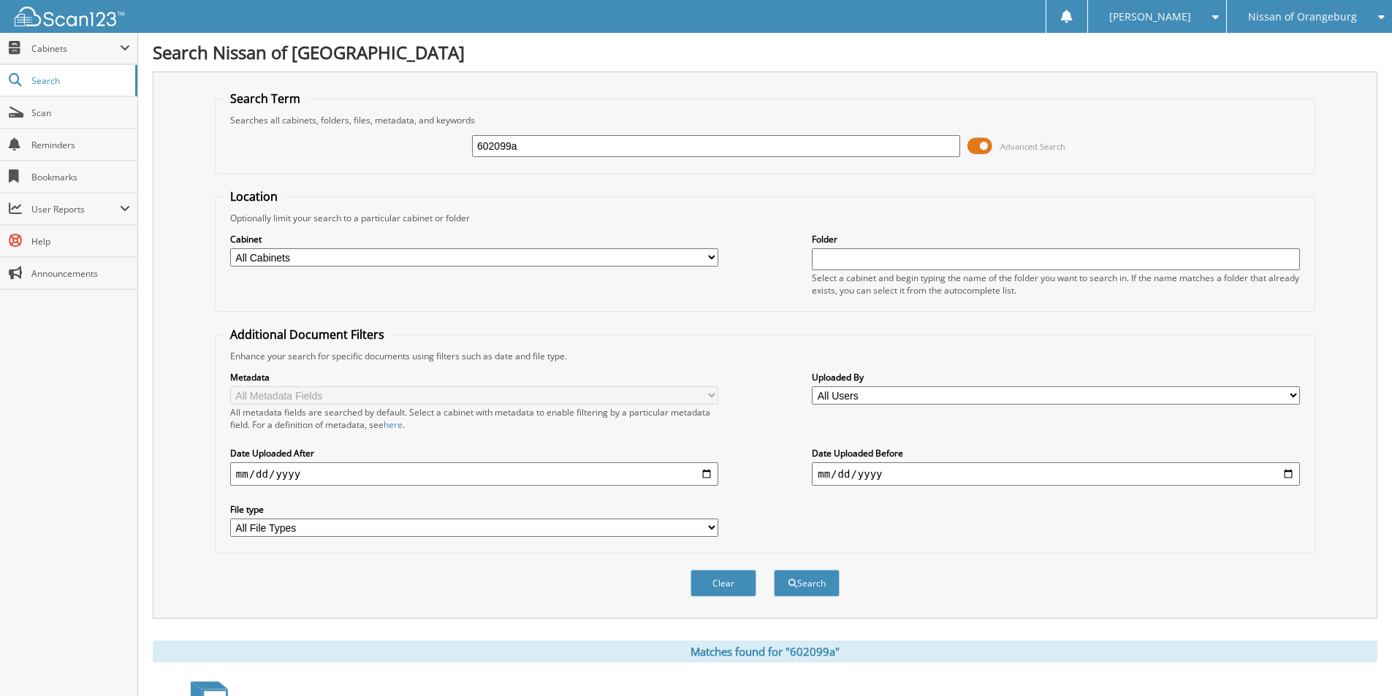
click at [539, 141] on input "602099a" at bounding box center [716, 146] width 488 height 22
type input "602110a"
click at [774, 570] on button "Search" at bounding box center [807, 583] width 66 height 27
click at [563, 141] on input "602110a" at bounding box center [716, 146] width 488 height 22
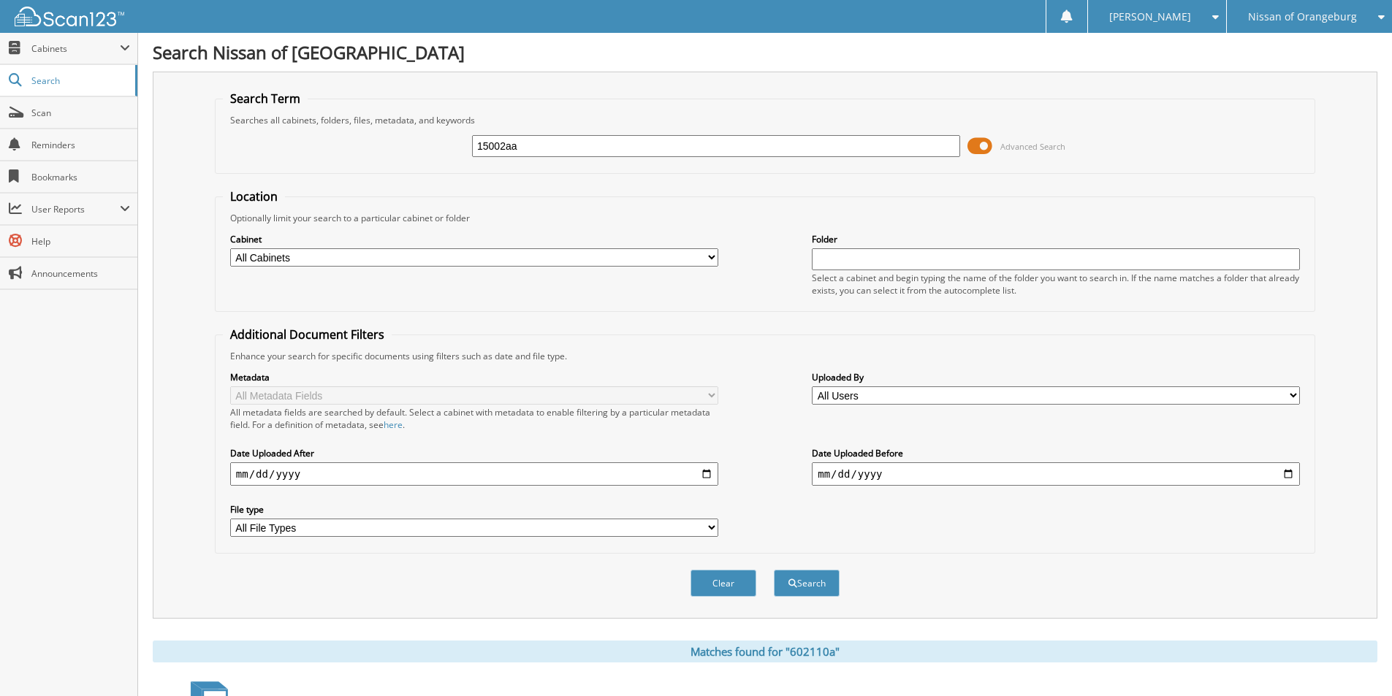
type input "15002aa"
click at [774, 570] on button "Search" at bounding box center [807, 583] width 66 height 27
click at [563, 141] on input "15002aa" at bounding box center [716, 146] width 488 height 22
type input "15002a"
click at [774, 570] on button "Search" at bounding box center [807, 583] width 66 height 27
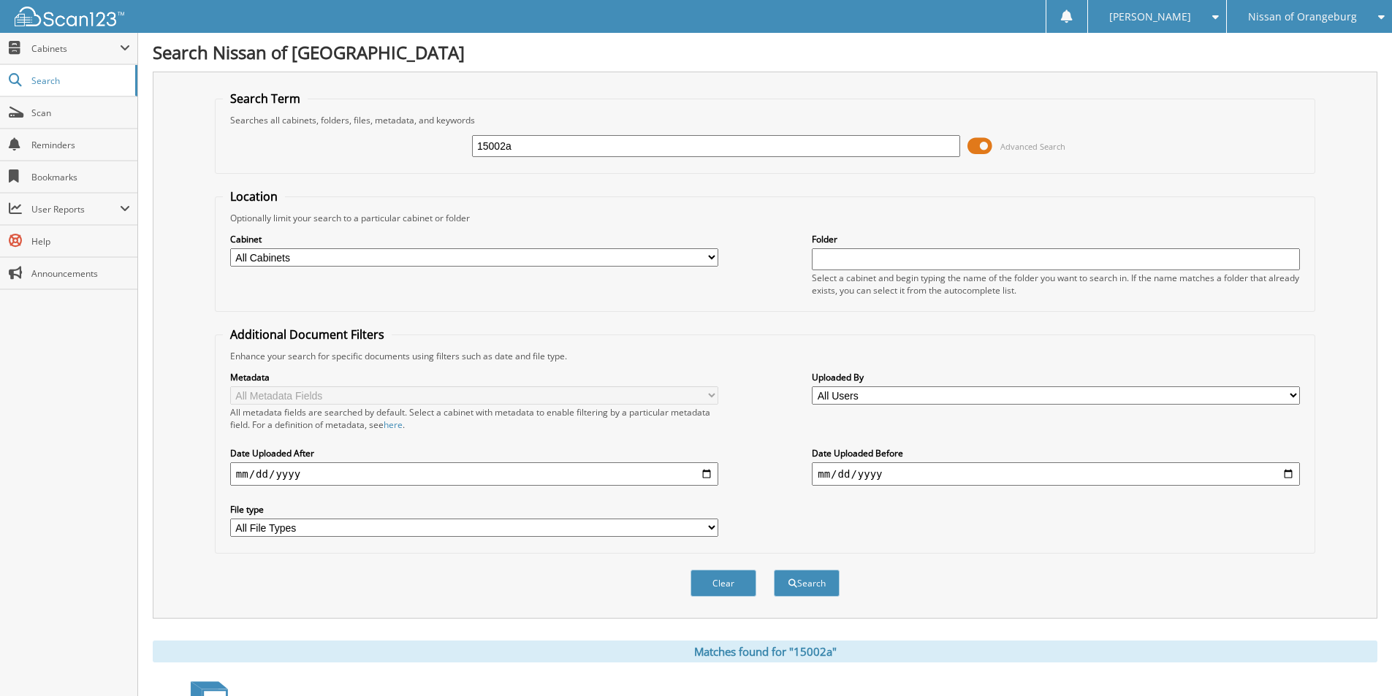
click at [582, 154] on input "15002a" at bounding box center [716, 146] width 488 height 22
click at [575, 150] on input "15002a" at bounding box center [716, 146] width 488 height 22
type input "1395"
click at [774, 570] on button "Search" at bounding box center [807, 583] width 66 height 27
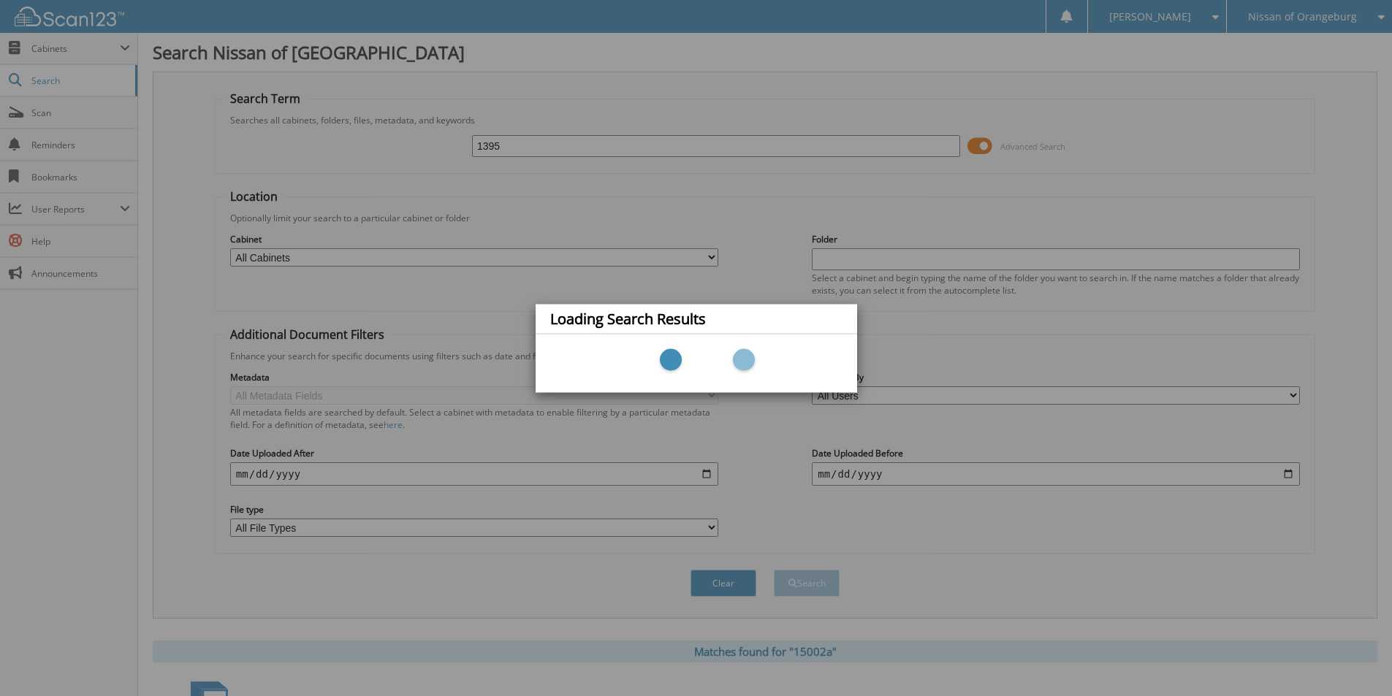
click at [575, 149] on div "Loading Search Results" at bounding box center [696, 348] width 1392 height 696
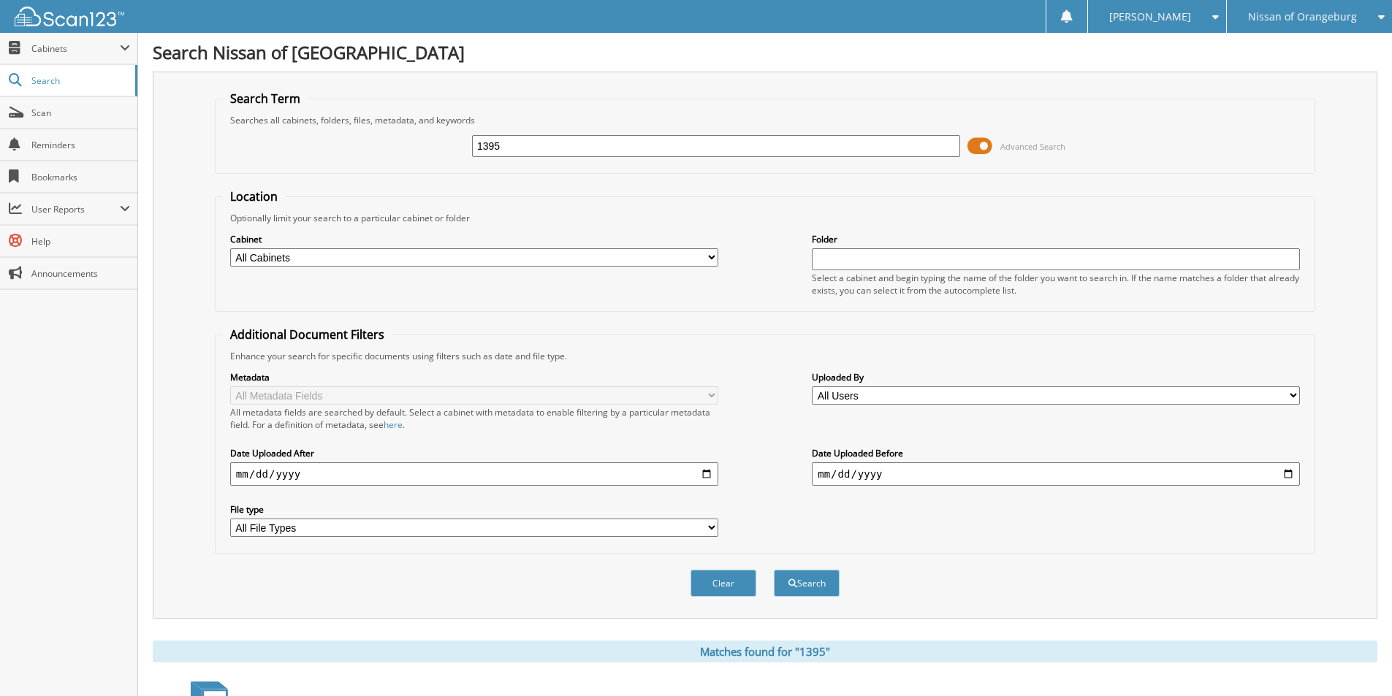
click at [547, 150] on input "1395" at bounding box center [716, 146] width 488 height 22
type input "15395"
click at [774, 570] on button "Search" at bounding box center [807, 583] width 66 height 27
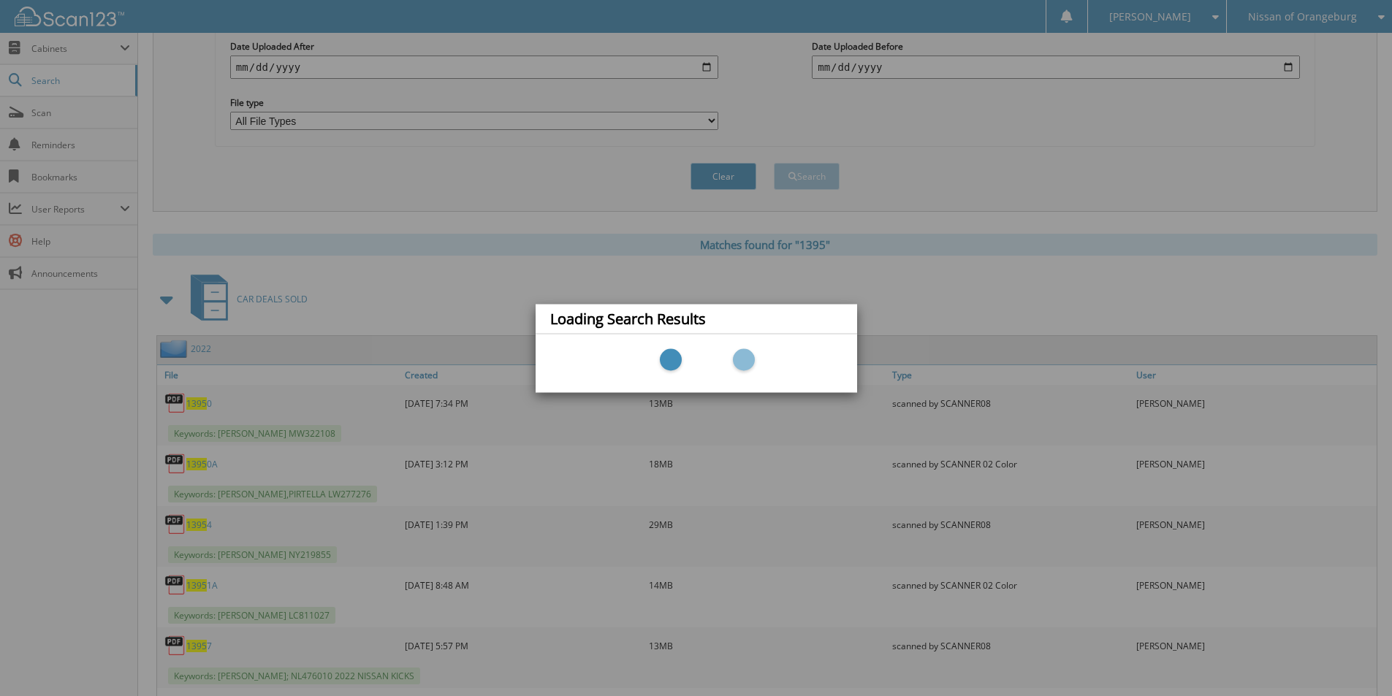
scroll to position [581, 0]
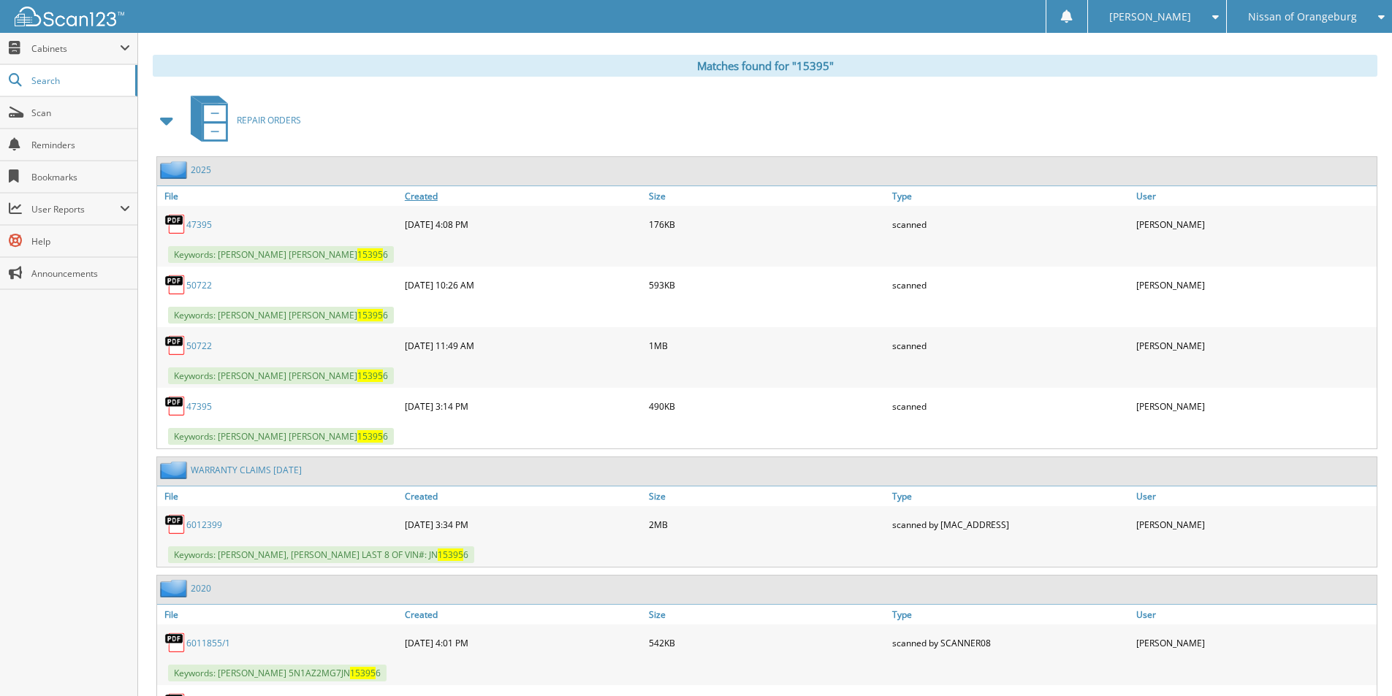
scroll to position [438, 0]
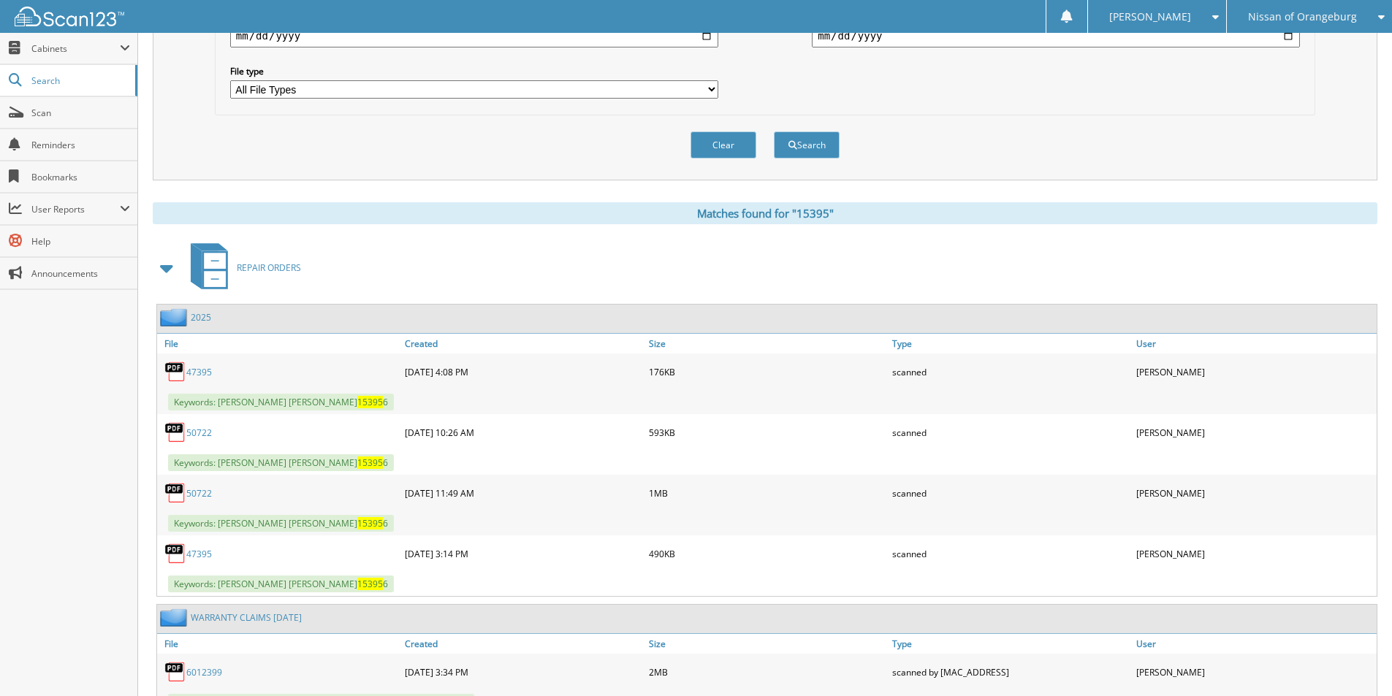
click at [169, 269] on span at bounding box center [167, 268] width 20 height 26
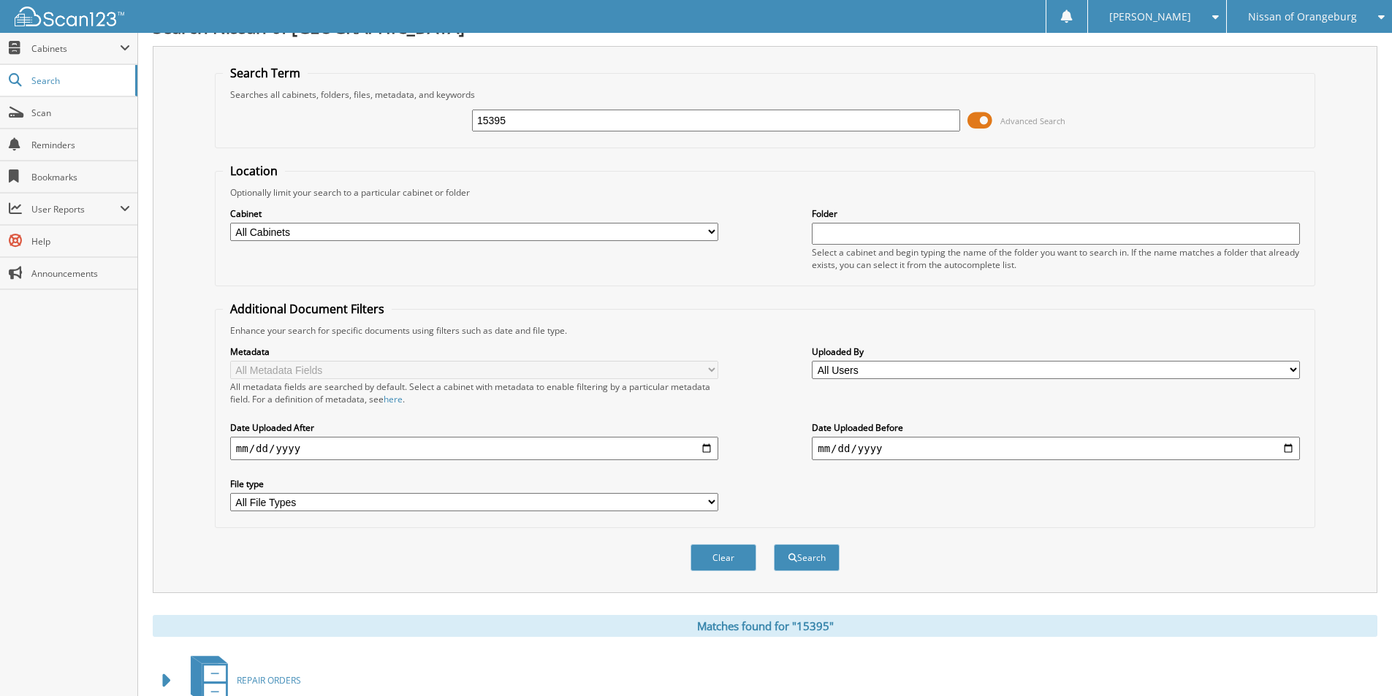
scroll to position [0, 0]
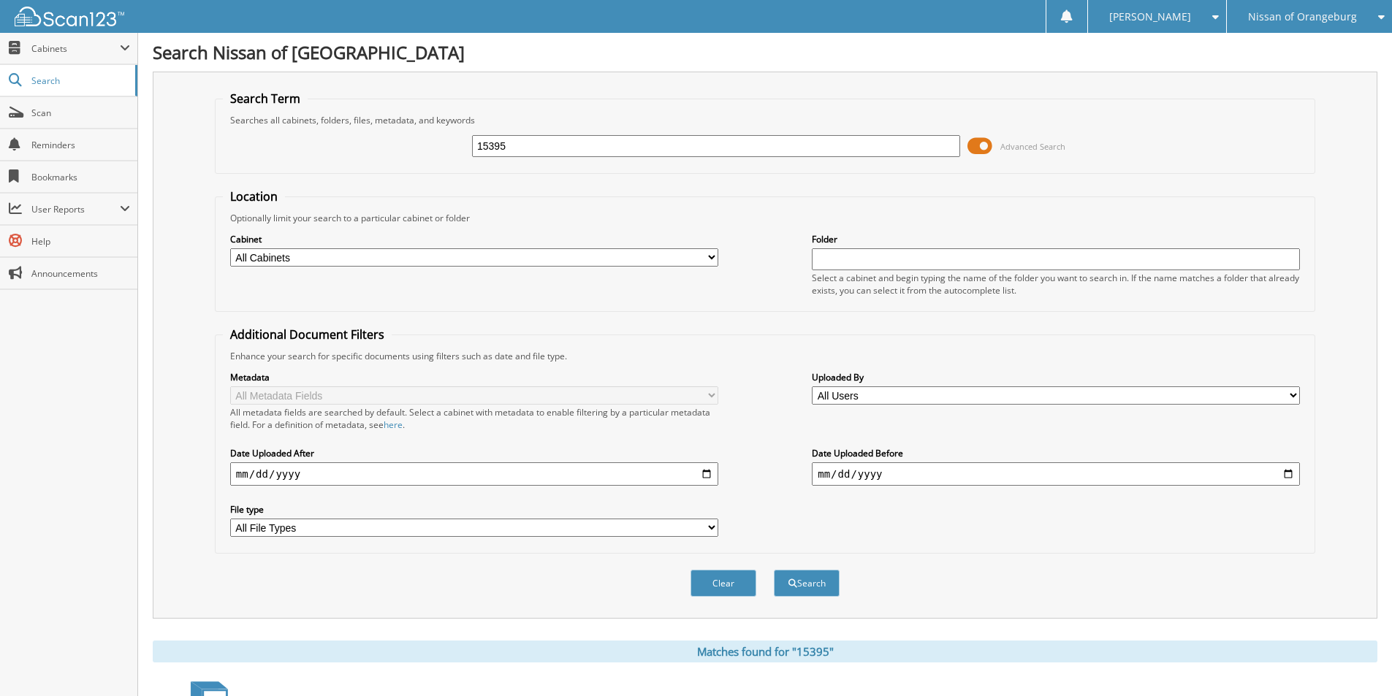
click at [602, 156] on input "15395" at bounding box center [716, 146] width 488 height 22
type input "602121"
click at [774, 570] on button "Search" at bounding box center [807, 583] width 66 height 27
click at [576, 153] on input "602121" at bounding box center [716, 146] width 488 height 22
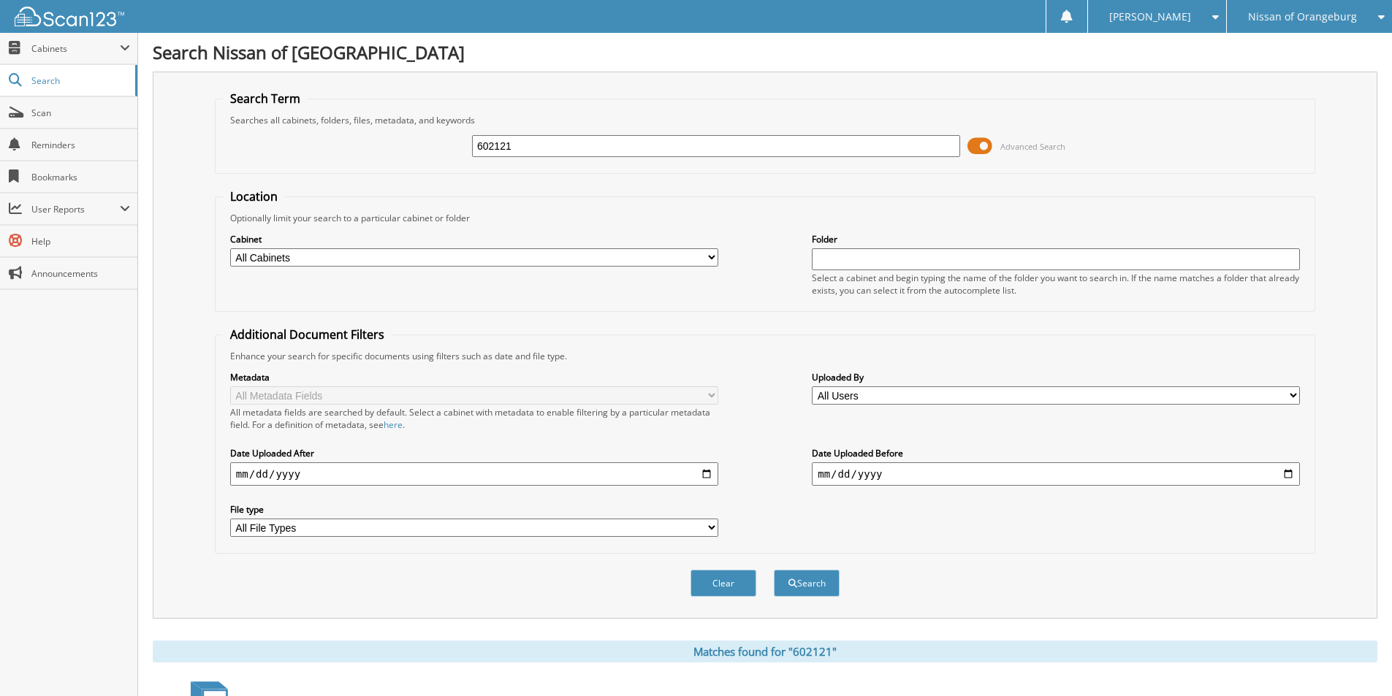
click at [576, 153] on input "602121" at bounding box center [716, 146] width 488 height 22
type input "15271aa"
click at [774, 570] on button "Search" at bounding box center [807, 583] width 66 height 27
click at [609, 143] on input "15271aa" at bounding box center [716, 146] width 488 height 22
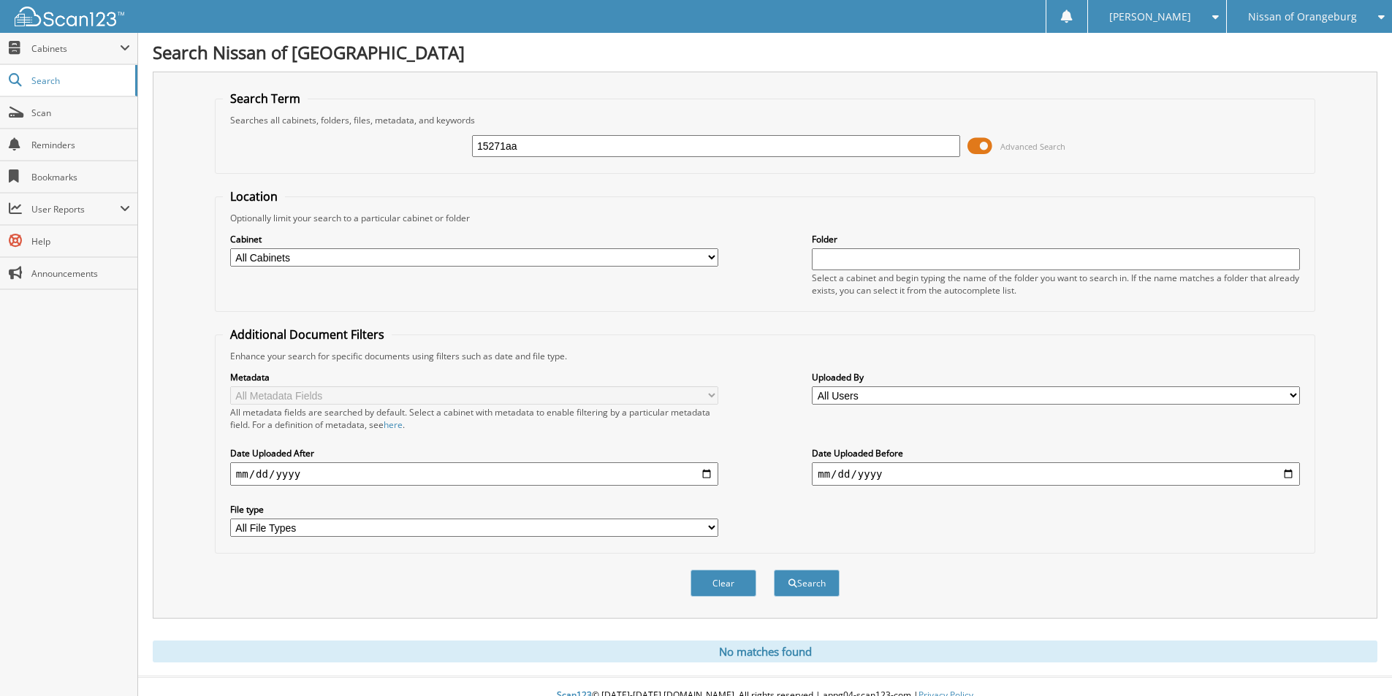
click at [638, 149] on input "15271aa" at bounding box center [716, 146] width 488 height 22
type input "14794aa"
click at [774, 570] on button "Search" at bounding box center [807, 583] width 66 height 27
click at [585, 150] on input "14794aa" at bounding box center [716, 146] width 488 height 22
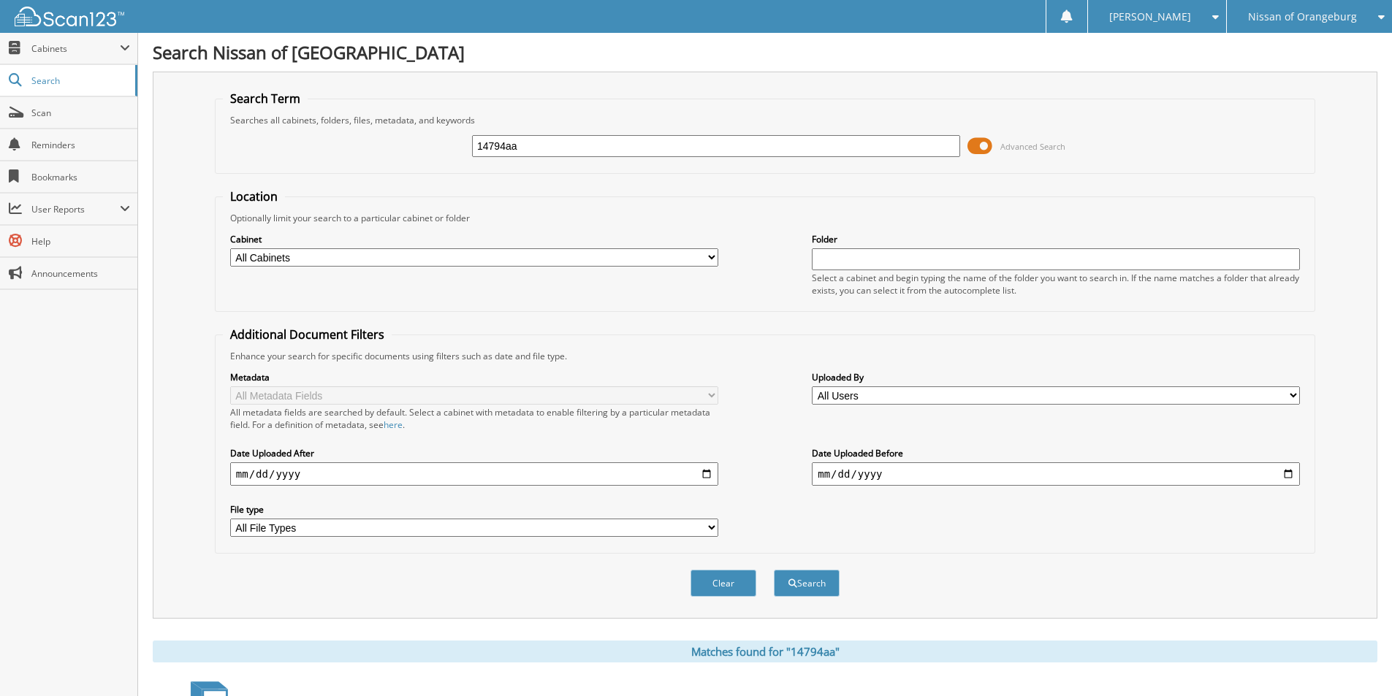
click at [585, 150] on input "14794aa" at bounding box center [716, 146] width 488 height 22
type input "15113aa"
click at [774, 570] on button "Search" at bounding box center [807, 583] width 66 height 27
click at [627, 158] on div "15113aa" at bounding box center [716, 146] width 488 height 25
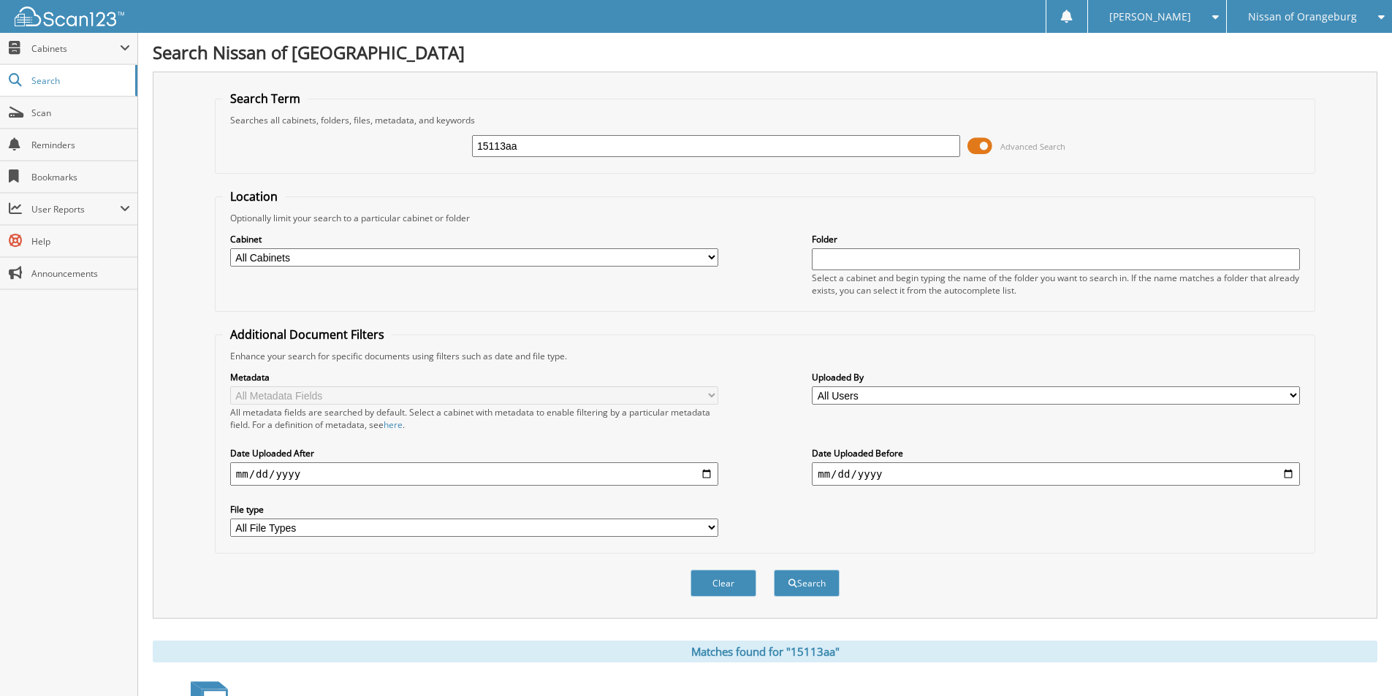
click at [625, 155] on input "15113aa" at bounding box center [716, 146] width 488 height 22
type input "15285a"
click at [774, 570] on button "Search" at bounding box center [807, 583] width 66 height 27
drag, startPoint x: 603, startPoint y: 148, endPoint x: 488, endPoint y: 147, distance: 114.7
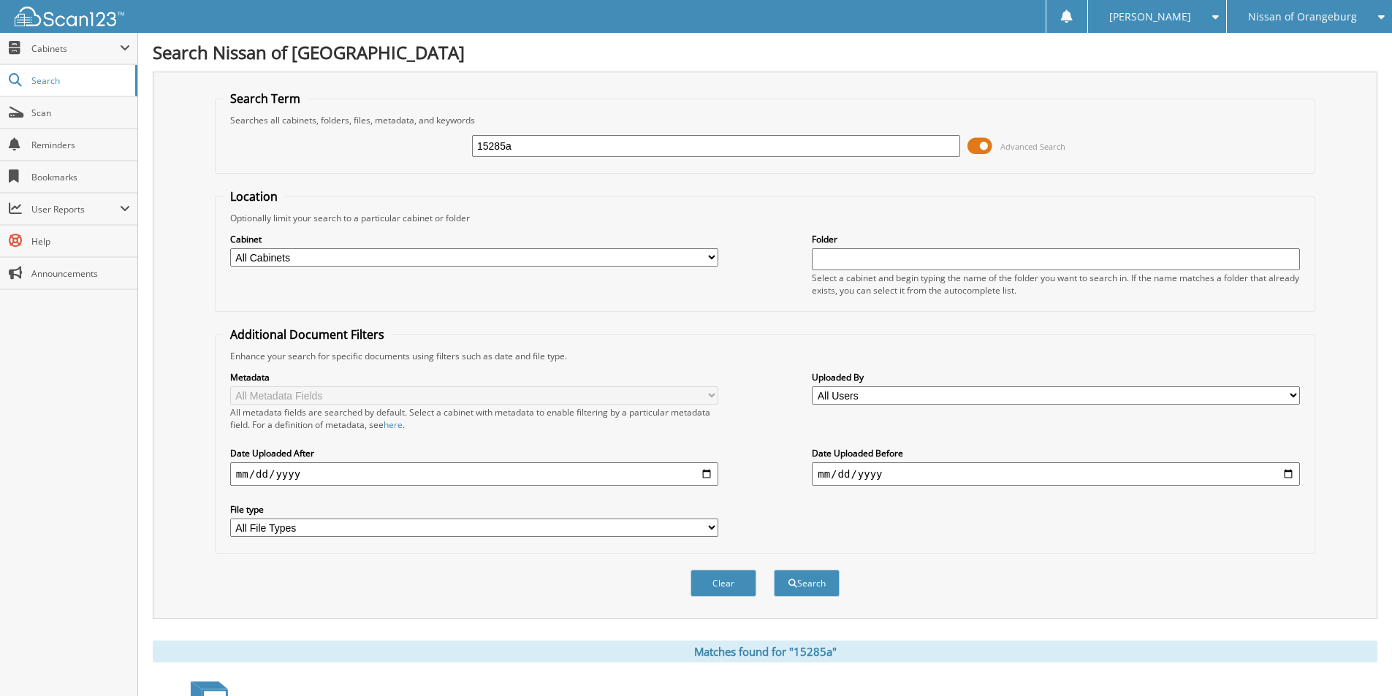
click at [488, 147] on input "15285a" at bounding box center [716, 146] width 488 height 22
type input "15352a"
click at [774, 570] on button "Search" at bounding box center [807, 583] width 66 height 27
drag, startPoint x: 558, startPoint y: 156, endPoint x: 460, endPoint y: 159, distance: 98.7
click at [460, 159] on div "15352a Advanced Search" at bounding box center [765, 145] width 1084 height 39
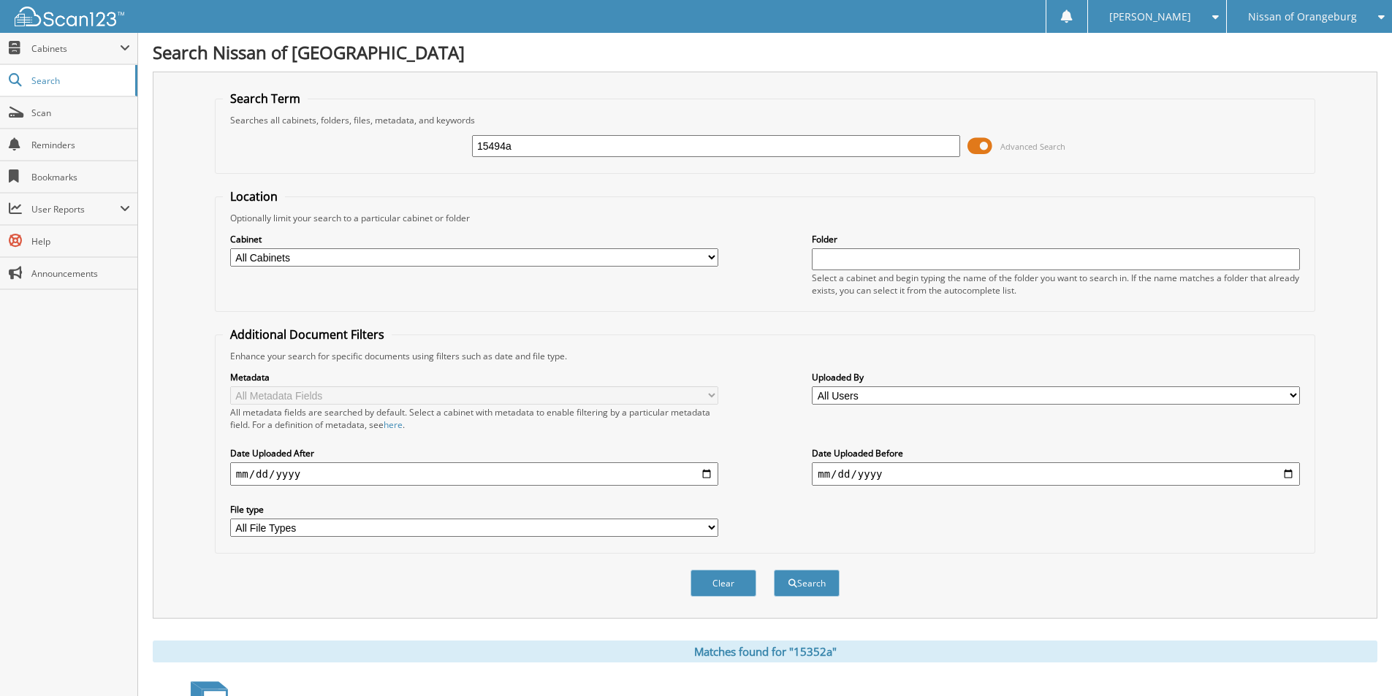
type input "15494a"
click at [774, 570] on button "Search" at bounding box center [807, 583] width 66 height 27
click at [584, 153] on input "15494a" at bounding box center [716, 146] width 488 height 22
click at [585, 151] on input "15494a" at bounding box center [716, 146] width 488 height 22
type input "602115a"
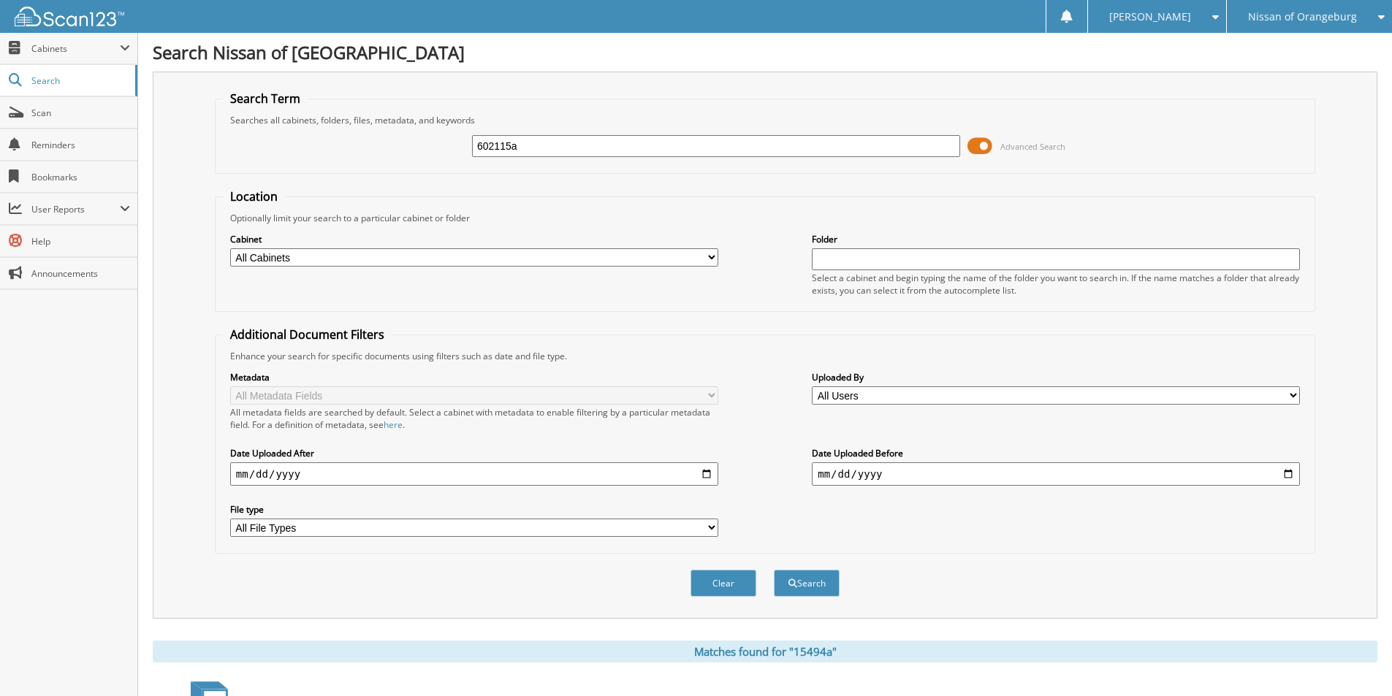
click at [774, 570] on button "Search" at bounding box center [807, 583] width 66 height 27
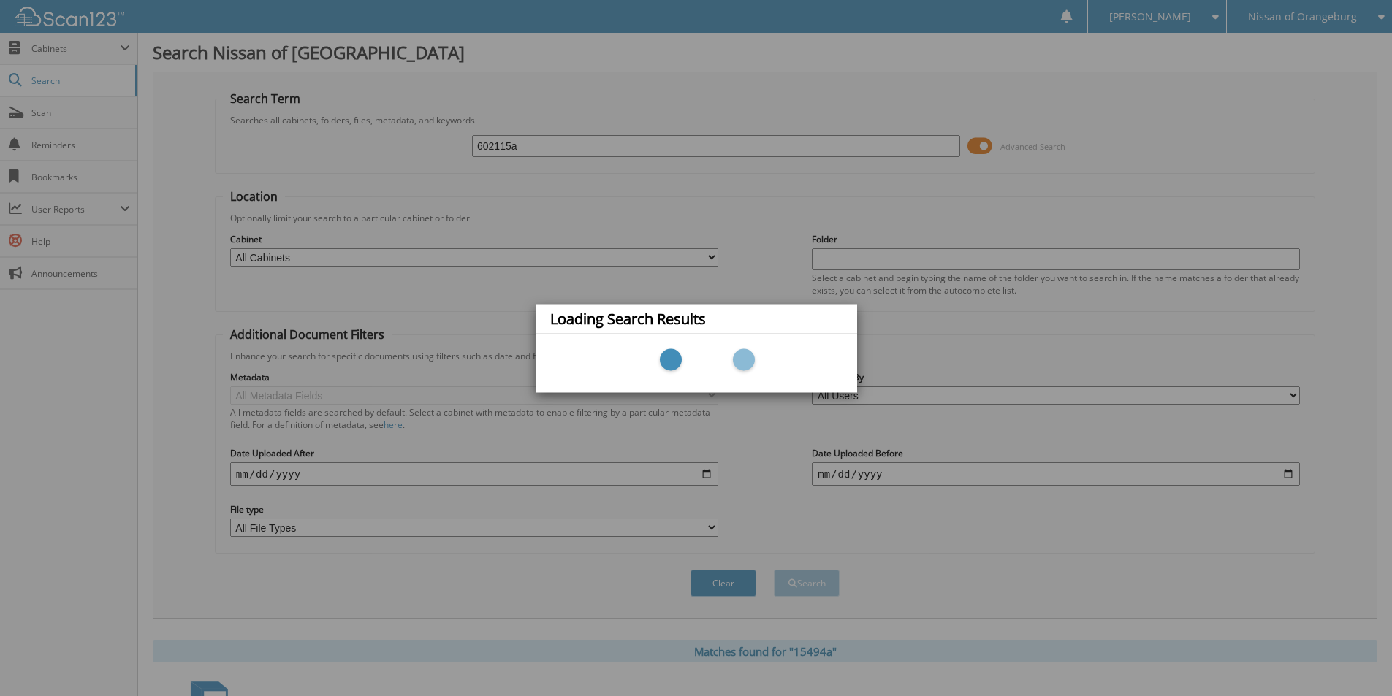
scroll to position [202, 0]
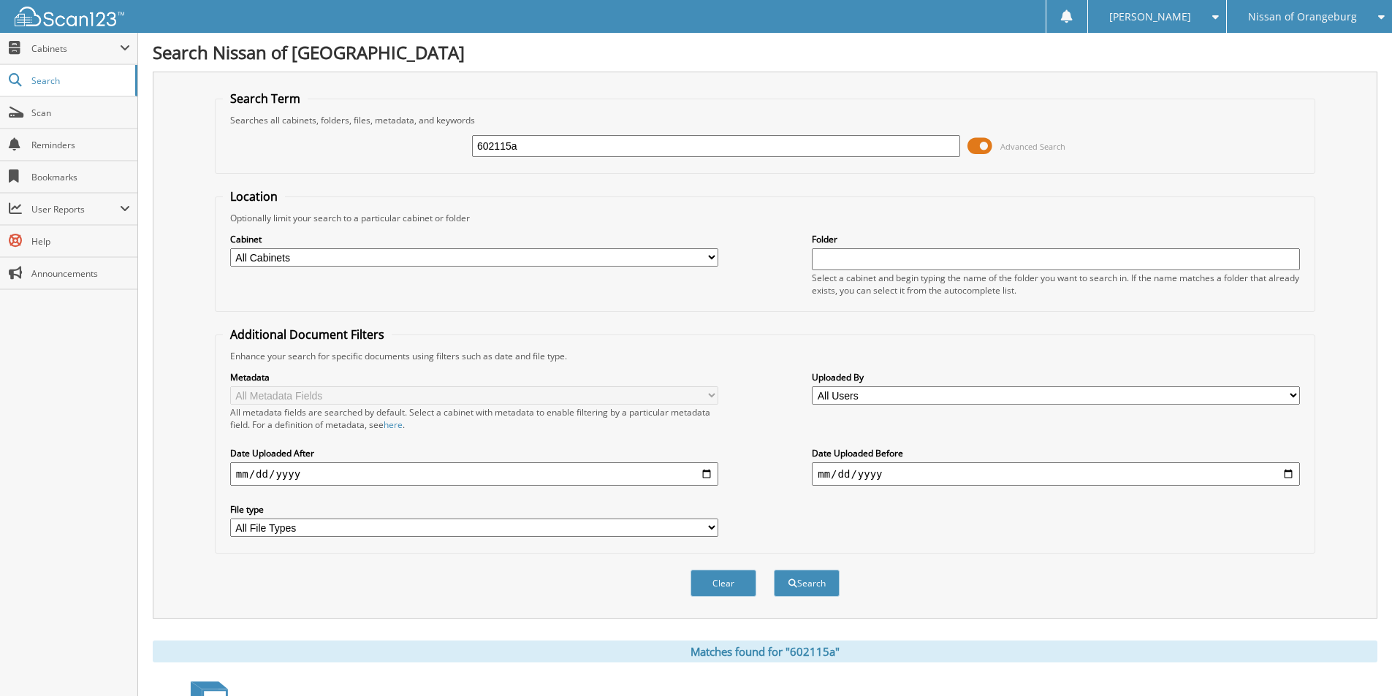
click at [1317, 31] on body "[PERSON_NAME] Settings Logout Nissan of [GEOGRAPHIC_DATA] JAG-GREENWOOD LLC SUM…" at bounding box center [696, 448] width 1392 height 897
click at [1324, 18] on span "Nissan of Orangeburg" at bounding box center [1302, 16] width 109 height 9
click at [1307, 87] on link "SUMTER CHRYSLER DODGE JEEP RAM" at bounding box center [1309, 77] width 165 height 39
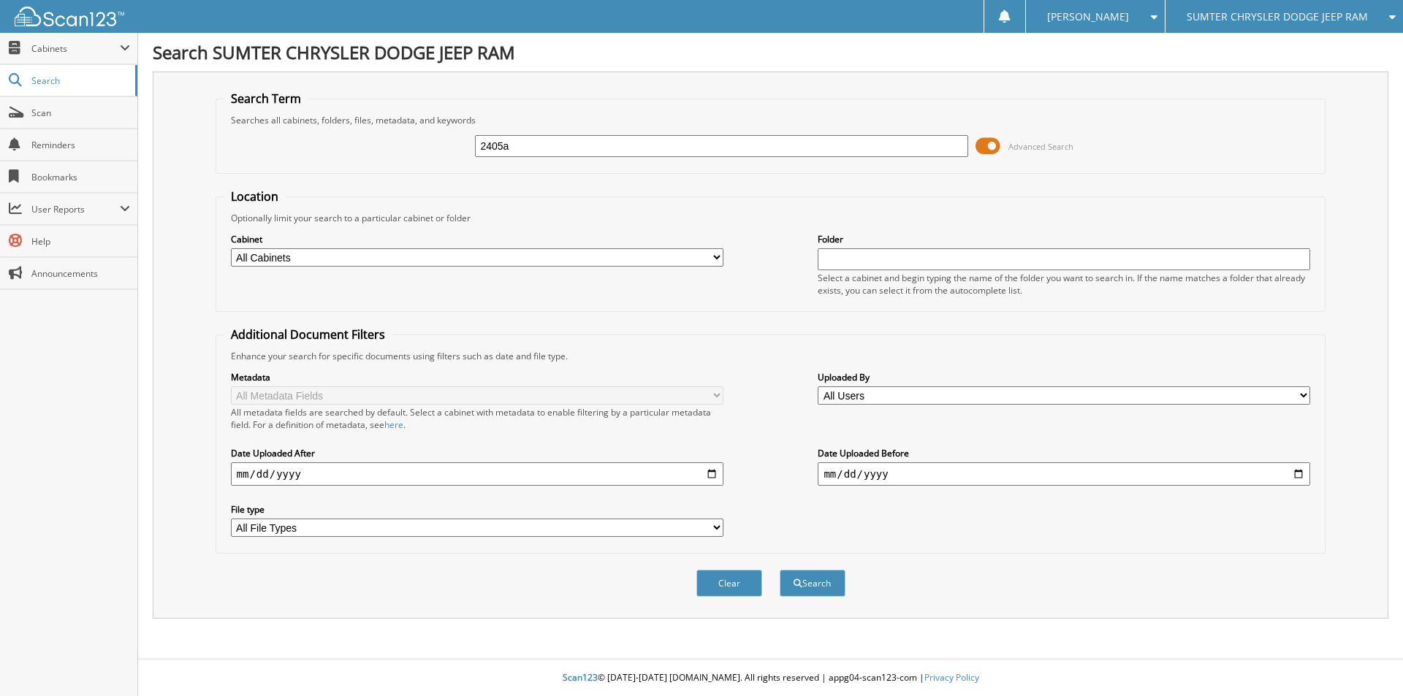
type input "2405a"
click at [780, 570] on button "Search" at bounding box center [813, 583] width 66 height 27
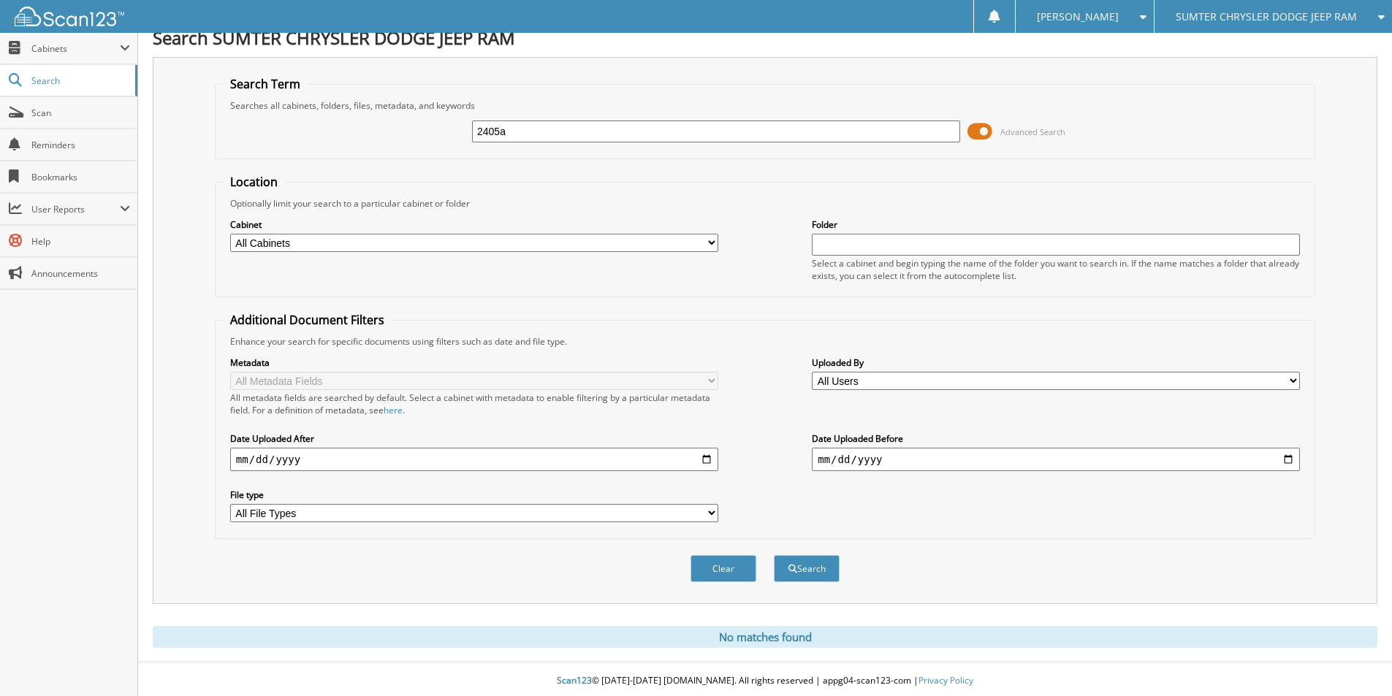
scroll to position [18, 0]
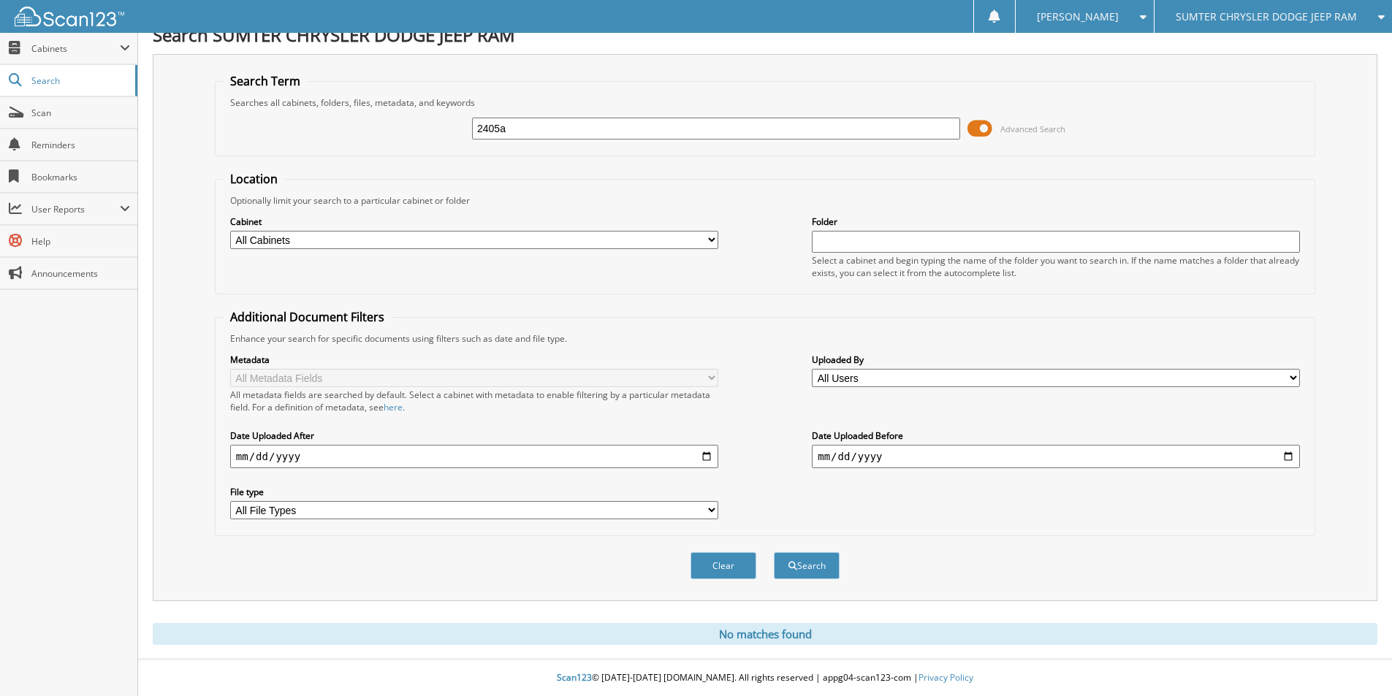
drag, startPoint x: 568, startPoint y: 107, endPoint x: 564, endPoint y: 126, distance: 19.3
click at [568, 107] on div "Searches all cabinets, folders, files, metadata, and keywords" at bounding box center [765, 102] width 1084 height 12
click at [564, 126] on input "2405a" at bounding box center [716, 129] width 488 height 22
type input "2409a"
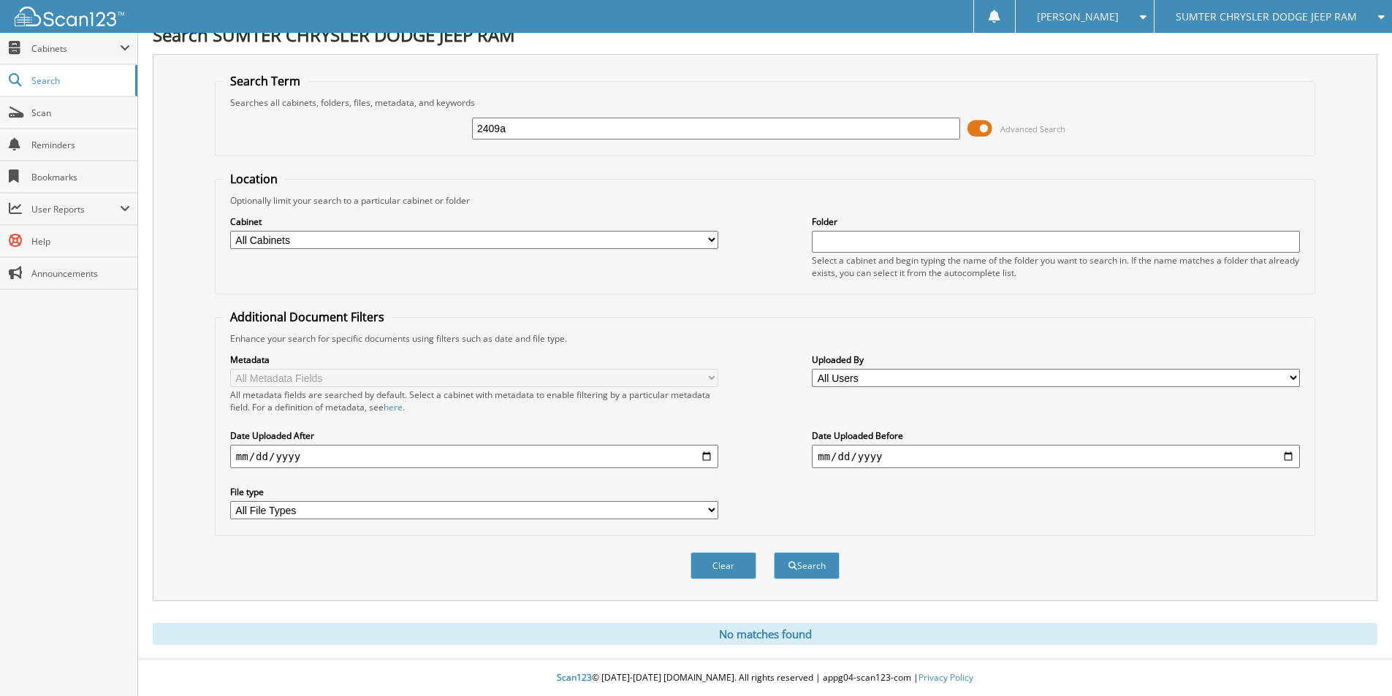
click at [774, 552] on button "Search" at bounding box center [807, 565] width 66 height 27
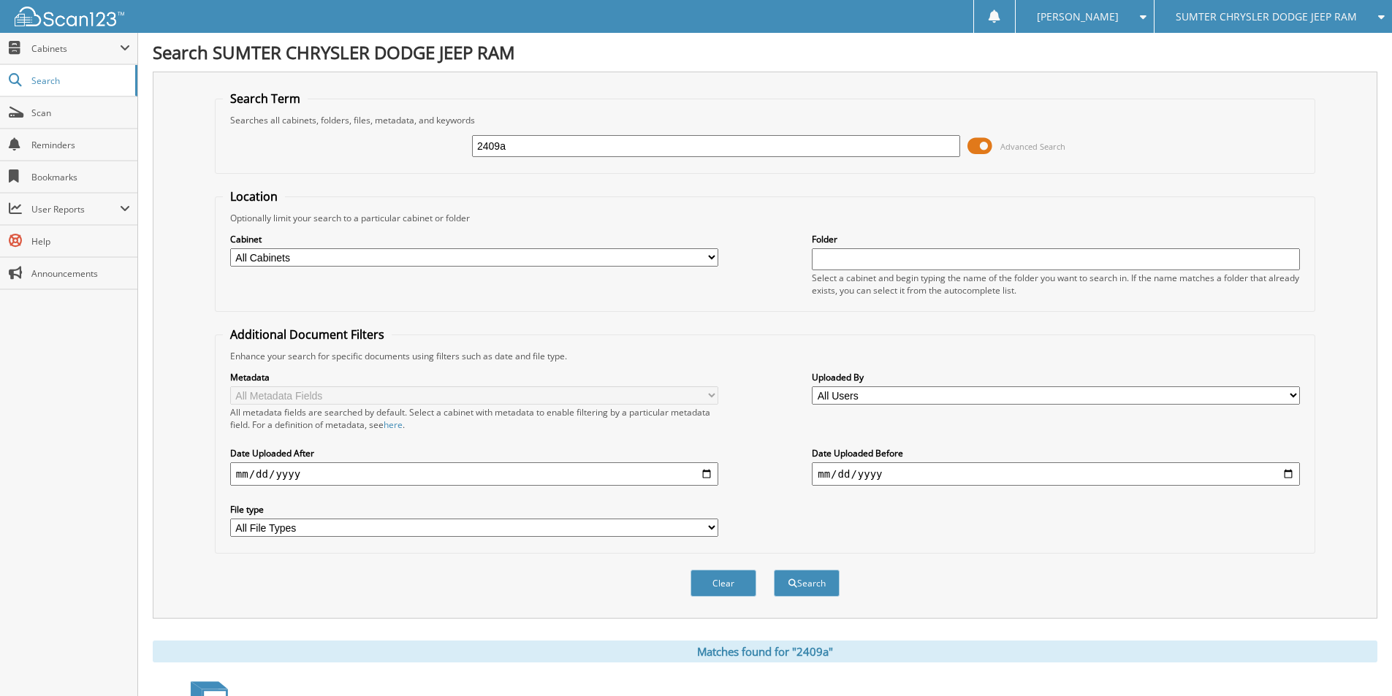
click at [547, 137] on input "2409a" at bounding box center [716, 146] width 488 height 22
type input "p2448"
click at [774, 570] on button "Search" at bounding box center [807, 583] width 66 height 27
drag, startPoint x: 560, startPoint y: 142, endPoint x: 496, endPoint y: 154, distance: 65.5
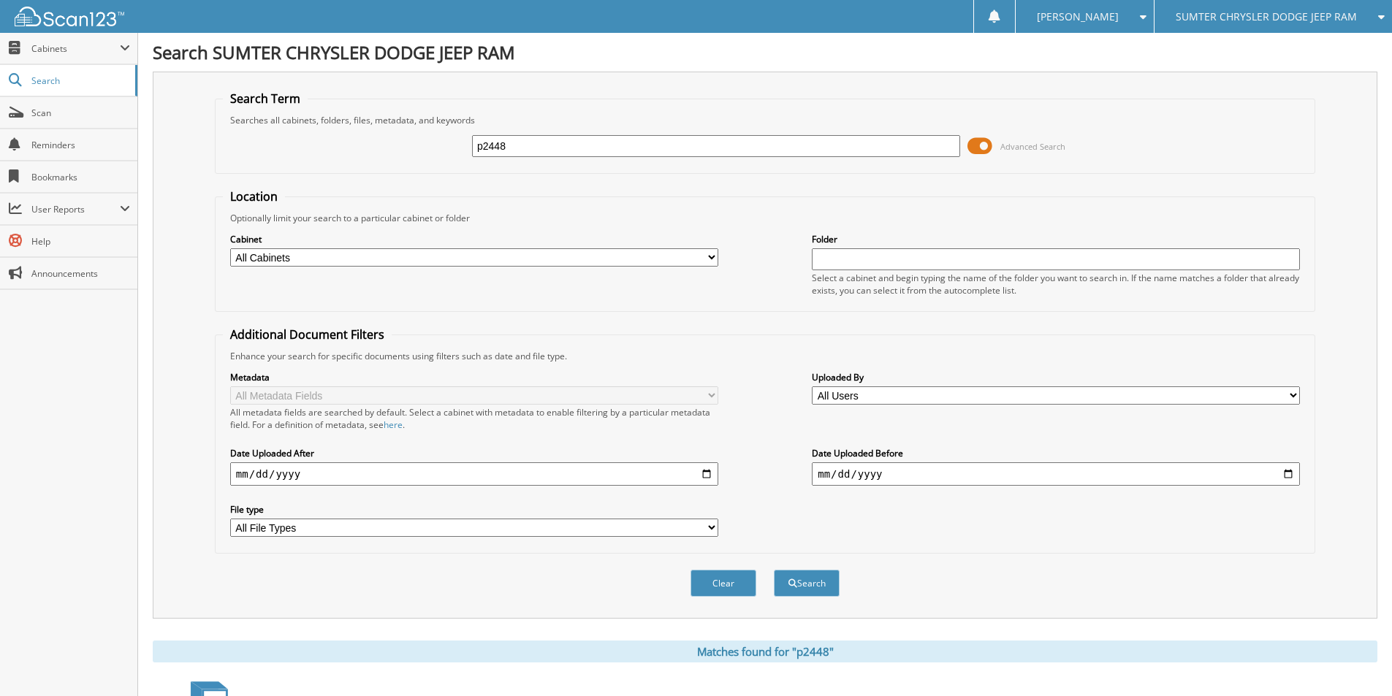
click at [496, 154] on input "p2448" at bounding box center [716, 146] width 488 height 22
type input "p2494a"
click at [774, 570] on button "Search" at bounding box center [807, 583] width 66 height 27
